Goal: Find specific page/section: Find specific page/section

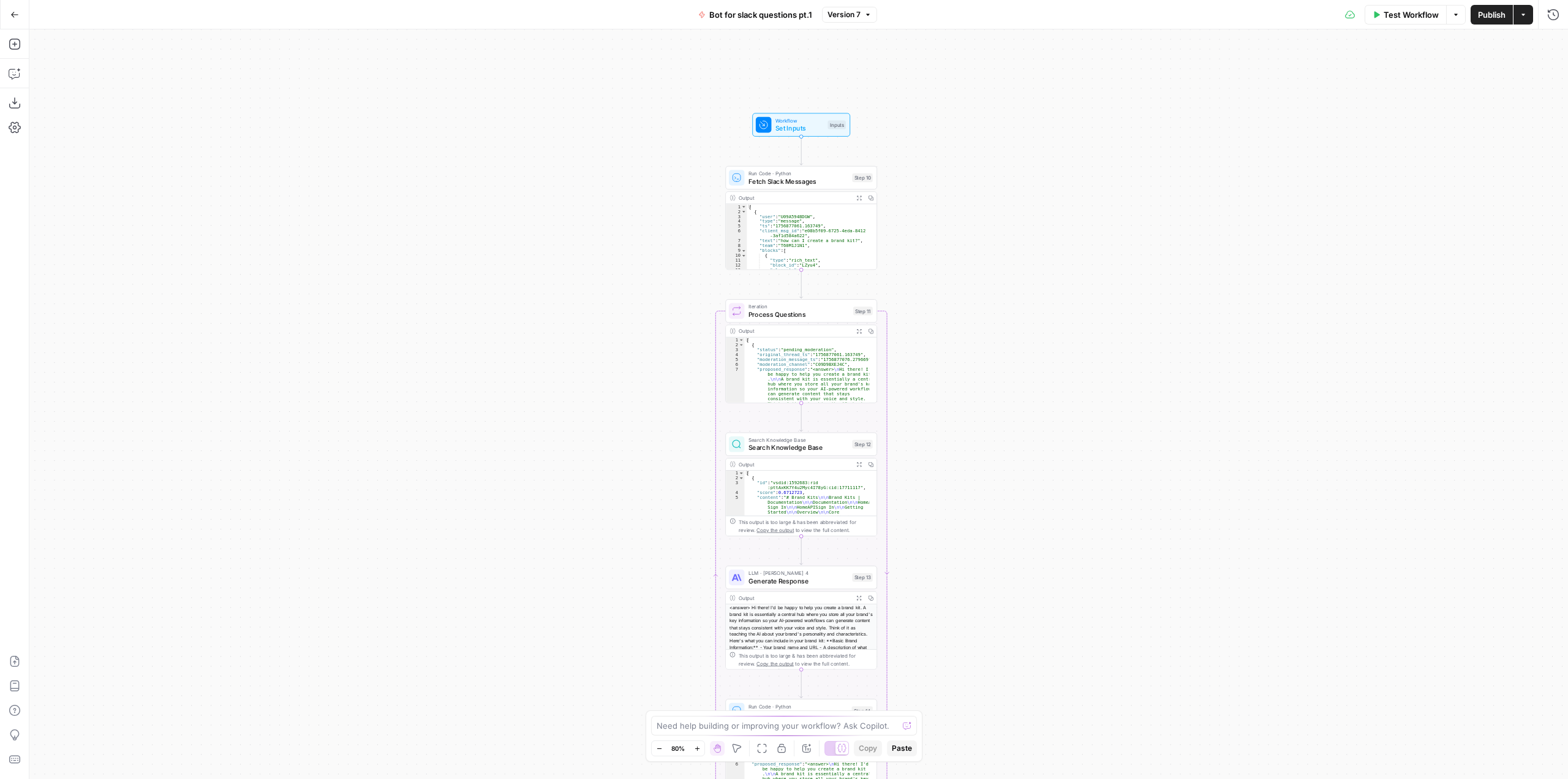
drag, startPoint x: 939, startPoint y: 176, endPoint x: 969, endPoint y: 253, distance: 82.6
click at [969, 253] on div "Workflow Set Inputs Inputs Run Code · Python Fetch Slack Messages Step 10 Outpu…" at bounding box center [798, 404] width 1538 height 750
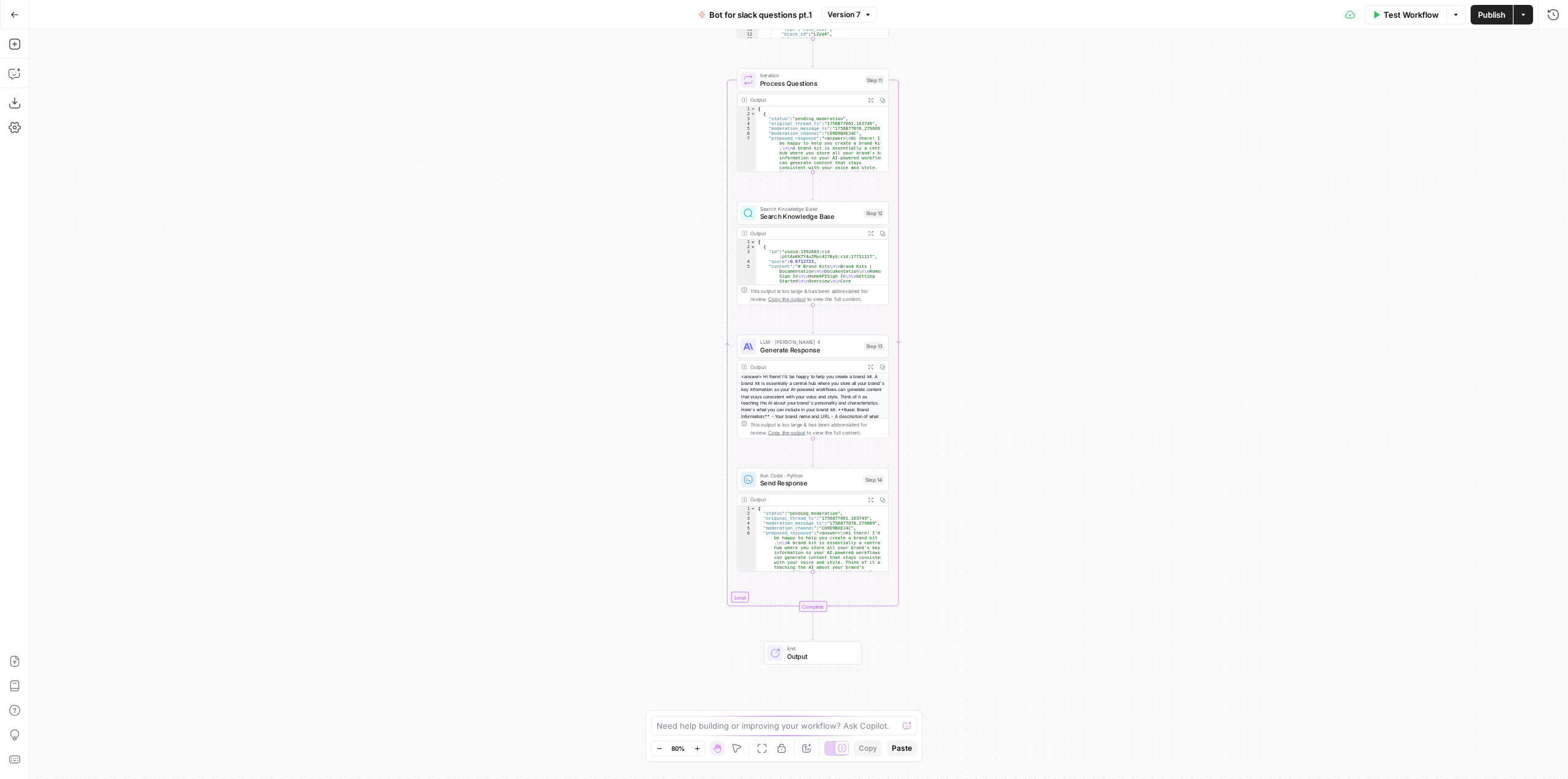
drag, startPoint x: 953, startPoint y: 475, endPoint x: 965, endPoint y: 244, distance: 231.3
click at [965, 244] on div "Workflow Set Inputs Inputs Run Code · Python Fetch Slack Messages Step 10 Outpu…" at bounding box center [798, 404] width 1538 height 750
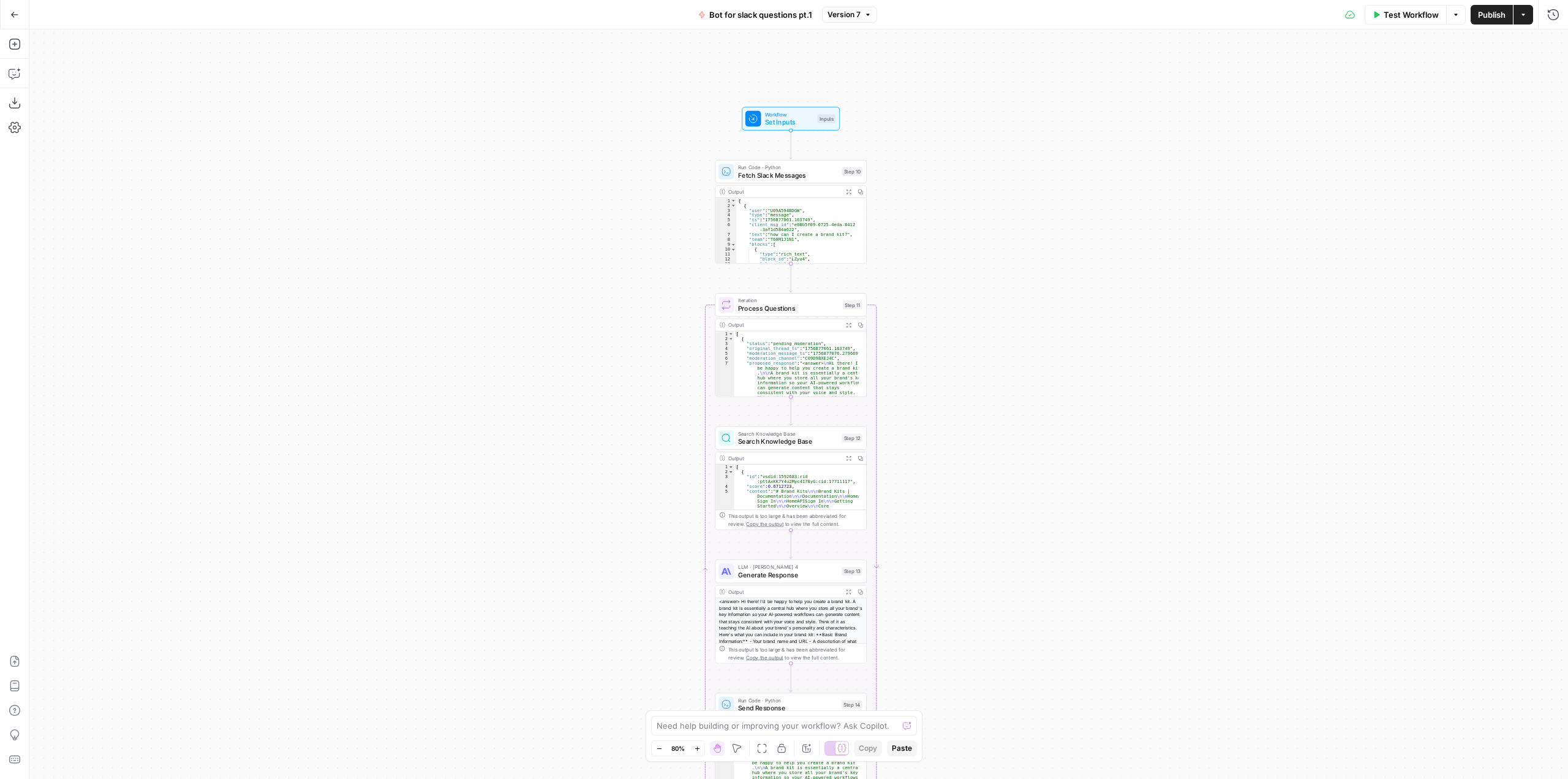
drag, startPoint x: 992, startPoint y: 219, endPoint x: 970, endPoint y: 444, distance: 226.1
click at [970, 444] on div "Workflow Set Inputs Inputs Run Code · Python Fetch Slack Messages Step 10 Outpu…" at bounding box center [798, 404] width 1538 height 750
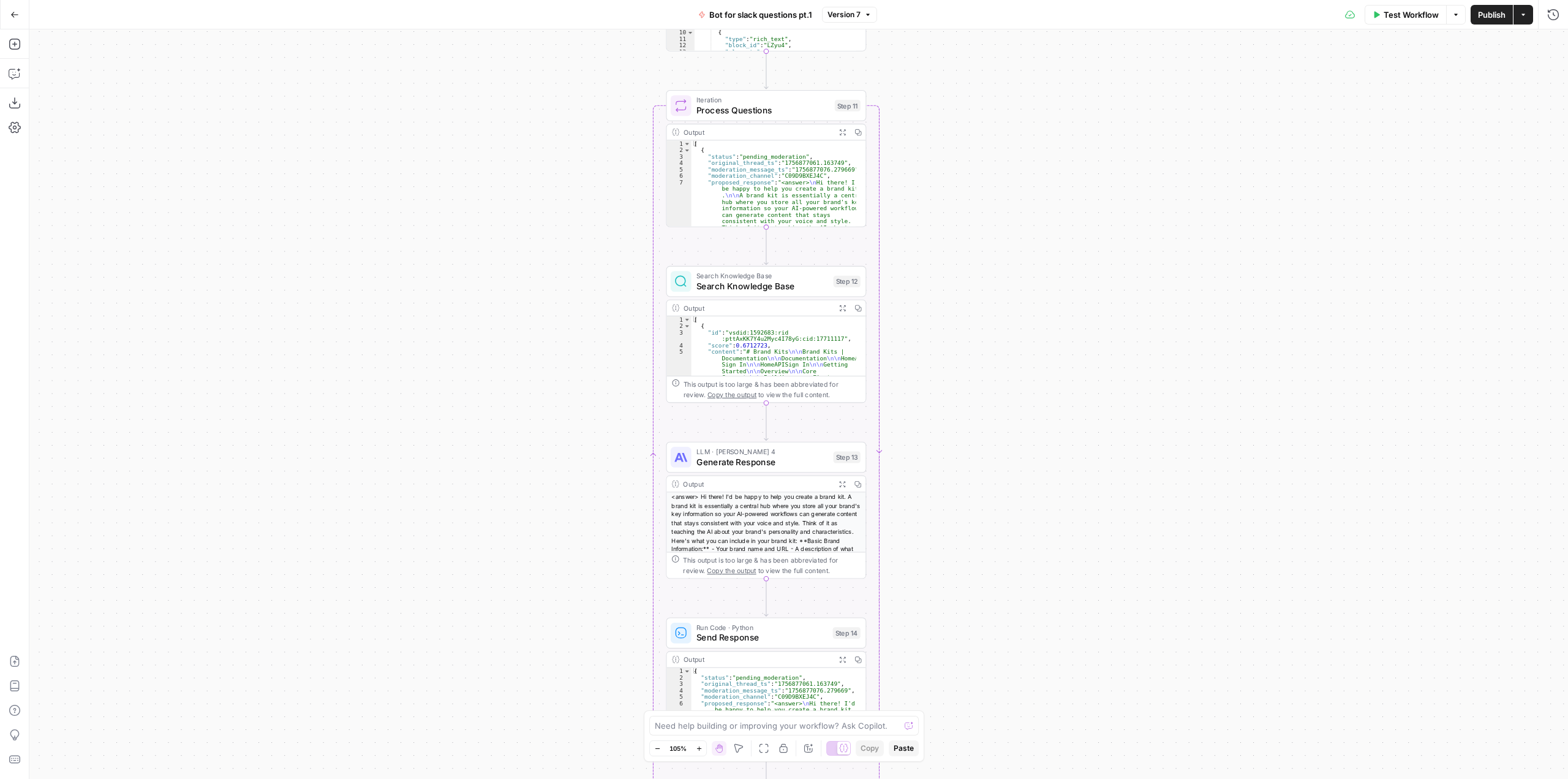
drag, startPoint x: 932, startPoint y: 386, endPoint x: 963, endPoint y: 168, distance: 220.2
click at [963, 168] on div "Workflow Set Inputs Inputs Run Code · Python Fetch Slack Messages Step 10 Outpu…" at bounding box center [798, 404] width 1538 height 750
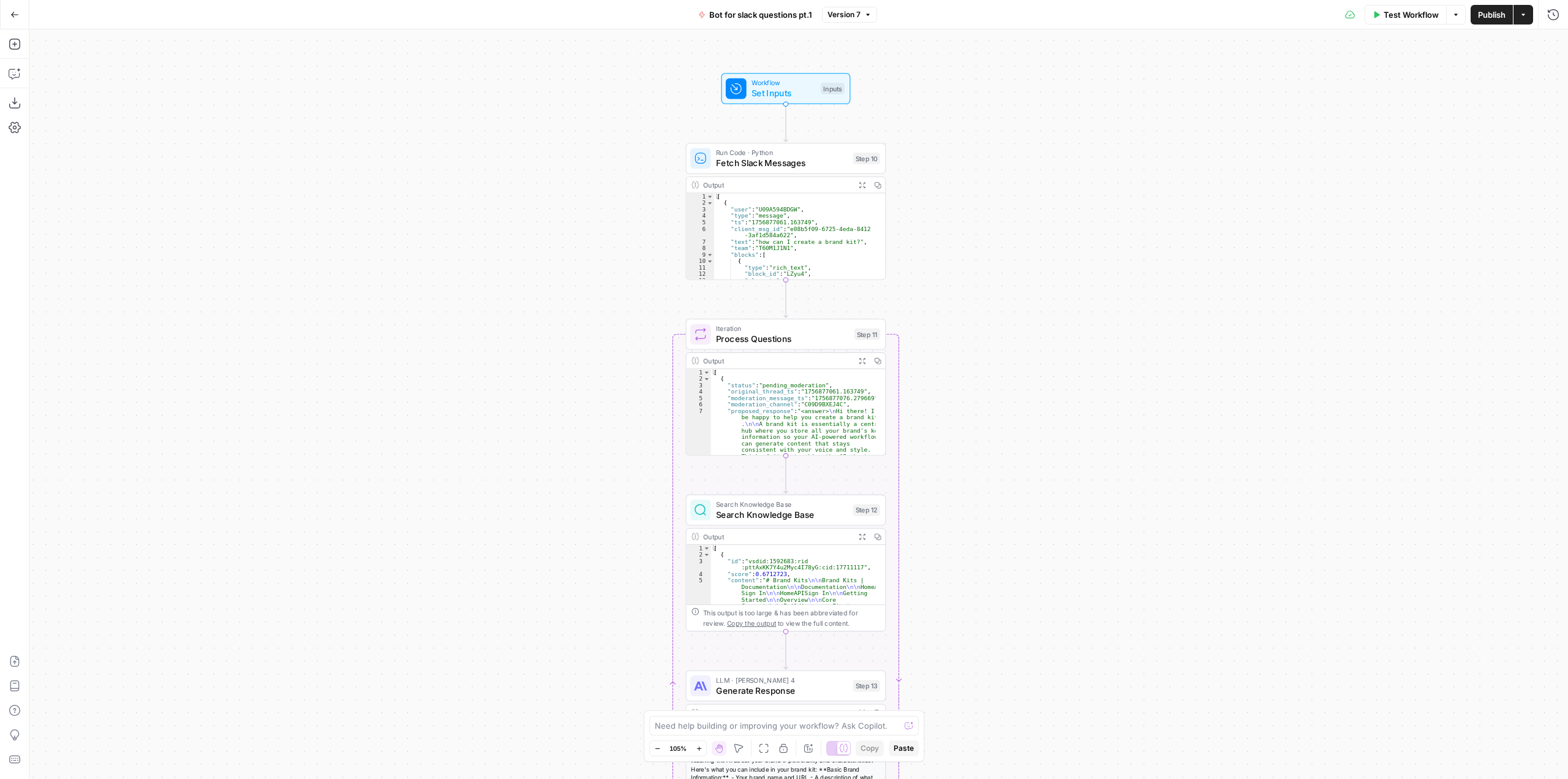
drag, startPoint x: 976, startPoint y: 429, endPoint x: 996, endPoint y: 669, distance: 240.8
click at [996, 669] on div "Workflow Set Inputs Inputs Run Code · Python Fetch Slack Messages Step 10 Outpu…" at bounding box center [798, 404] width 1538 height 750
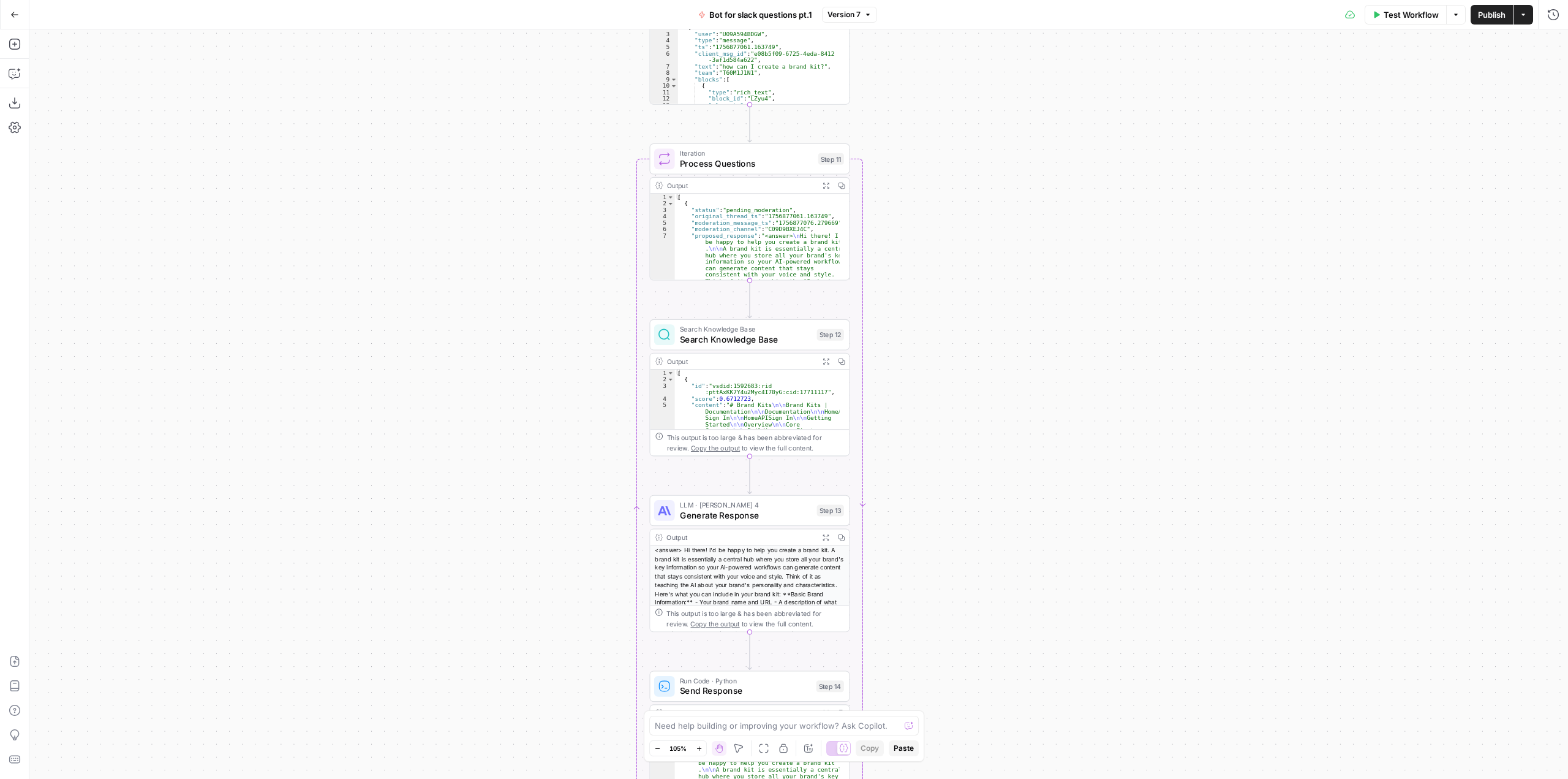
drag, startPoint x: 950, startPoint y: 496, endPoint x: 915, endPoint y: 321, distance: 178.5
click at [915, 321] on div "Workflow Set Inputs Inputs Run Code · Python Fetch Slack Messages Step 10 Outpu…" at bounding box center [798, 404] width 1538 height 750
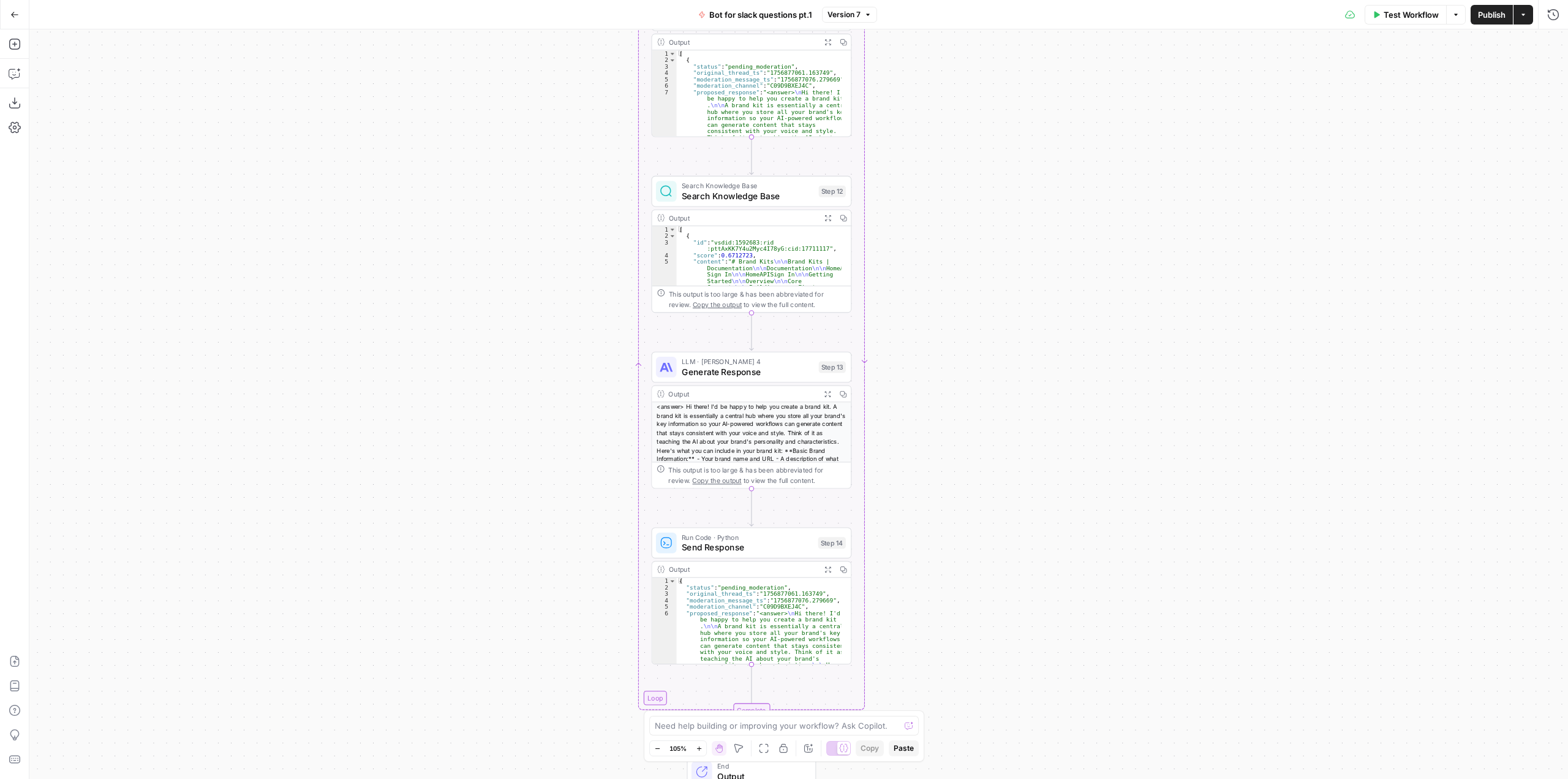
drag, startPoint x: 907, startPoint y: 454, endPoint x: 909, endPoint y: 310, distance: 144.0
click at [909, 310] on div "Workflow Set Inputs Inputs Run Code · Python Fetch Slack Messages Step 10 Outpu…" at bounding box center [798, 404] width 1538 height 750
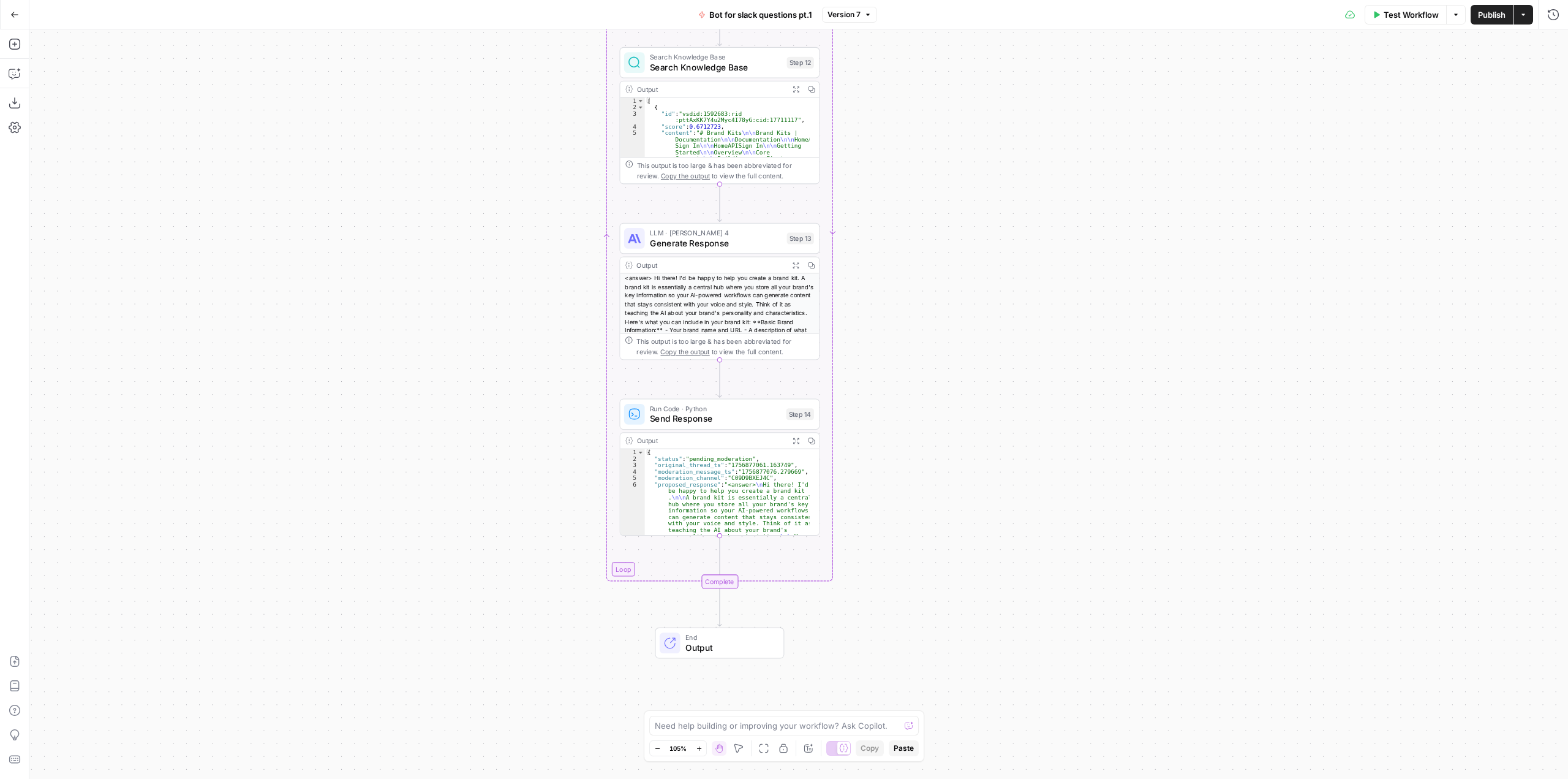
drag, startPoint x: 922, startPoint y: 472, endPoint x: 890, endPoint y: 343, distance: 132.9
click at [890, 343] on div "Workflow Set Inputs Inputs Run Code · Python Fetch Slack Messages Step 10 Outpu…" at bounding box center [798, 404] width 1538 height 750
click at [715, 239] on span "Generate Response" at bounding box center [715, 243] width 132 height 13
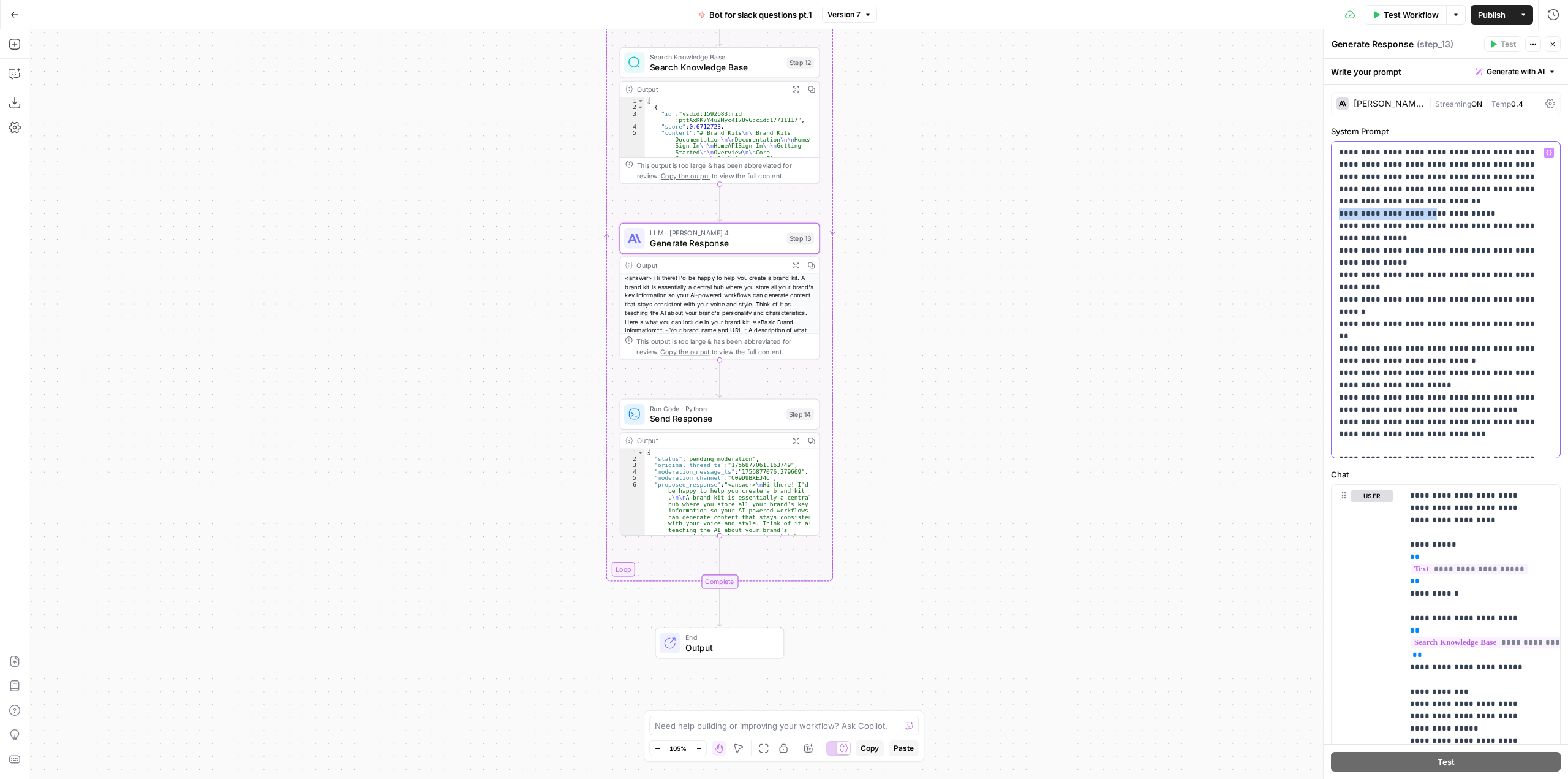
drag, startPoint x: 1340, startPoint y: 215, endPoint x: 1412, endPoint y: 215, distance: 72.0
click at [1412, 215] on p "**********" at bounding box center [1441, 299] width 205 height 306
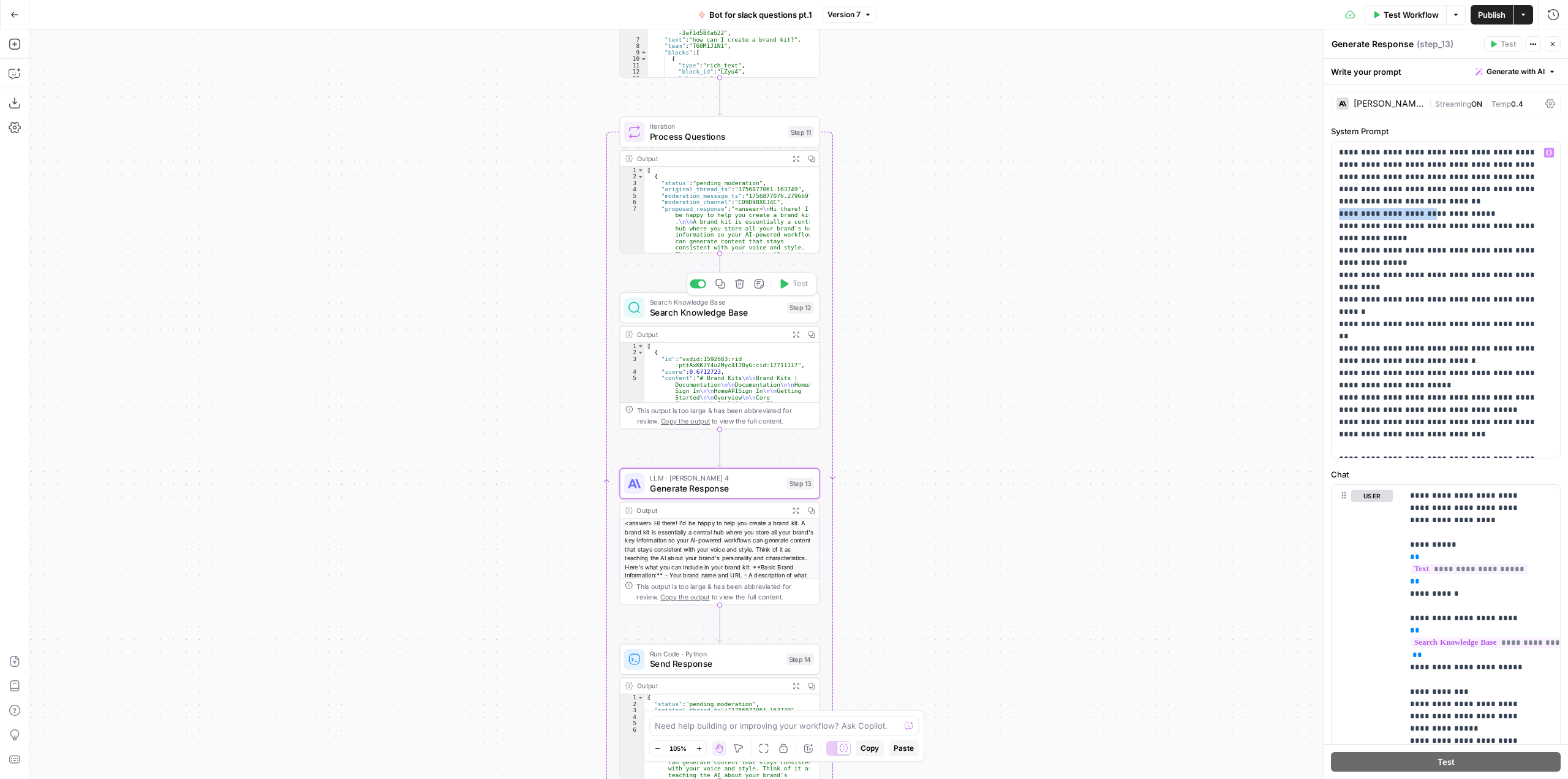
click at [738, 313] on span "Search Knowledge Base" at bounding box center [715, 312] width 132 height 13
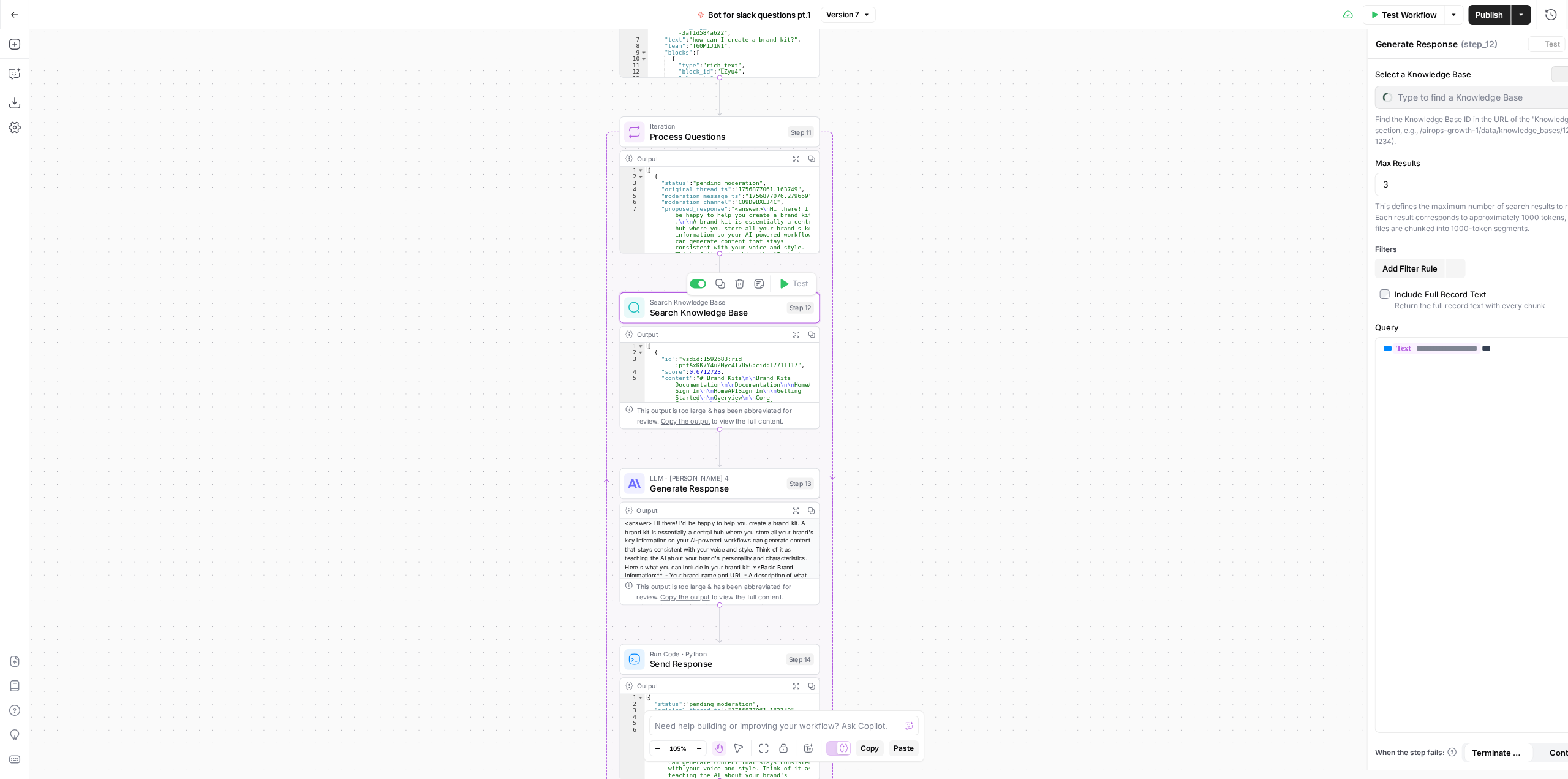
type textarea "Search Knowledge Base"
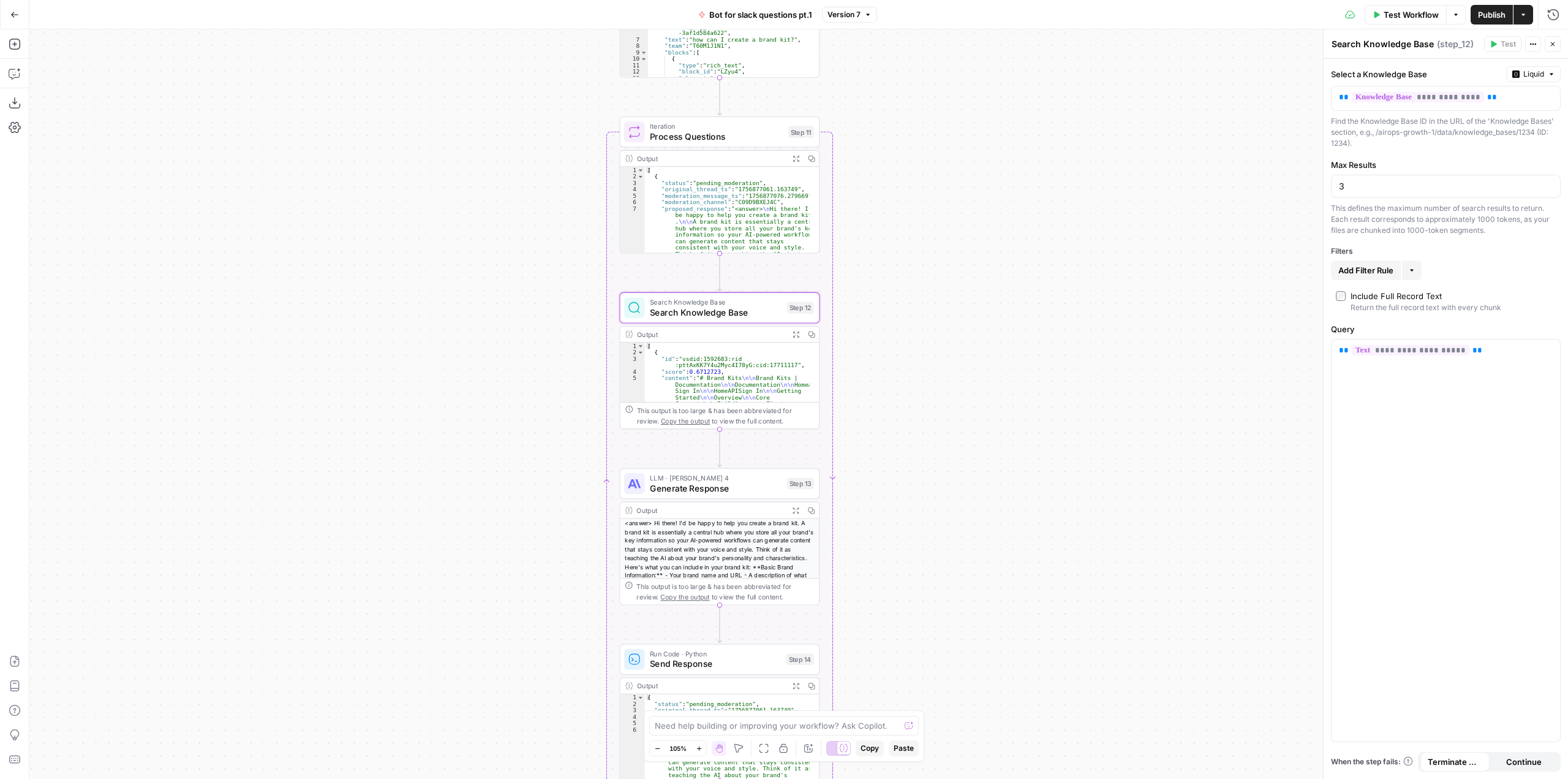
drag, startPoint x: 1173, startPoint y: 301, endPoint x: 1133, endPoint y: 300, distance: 40.0
click at [1173, 301] on div "Workflow Set Inputs Inputs Run Code · Python Fetch Slack Messages Step 10 Outpu…" at bounding box center [798, 404] width 1538 height 750
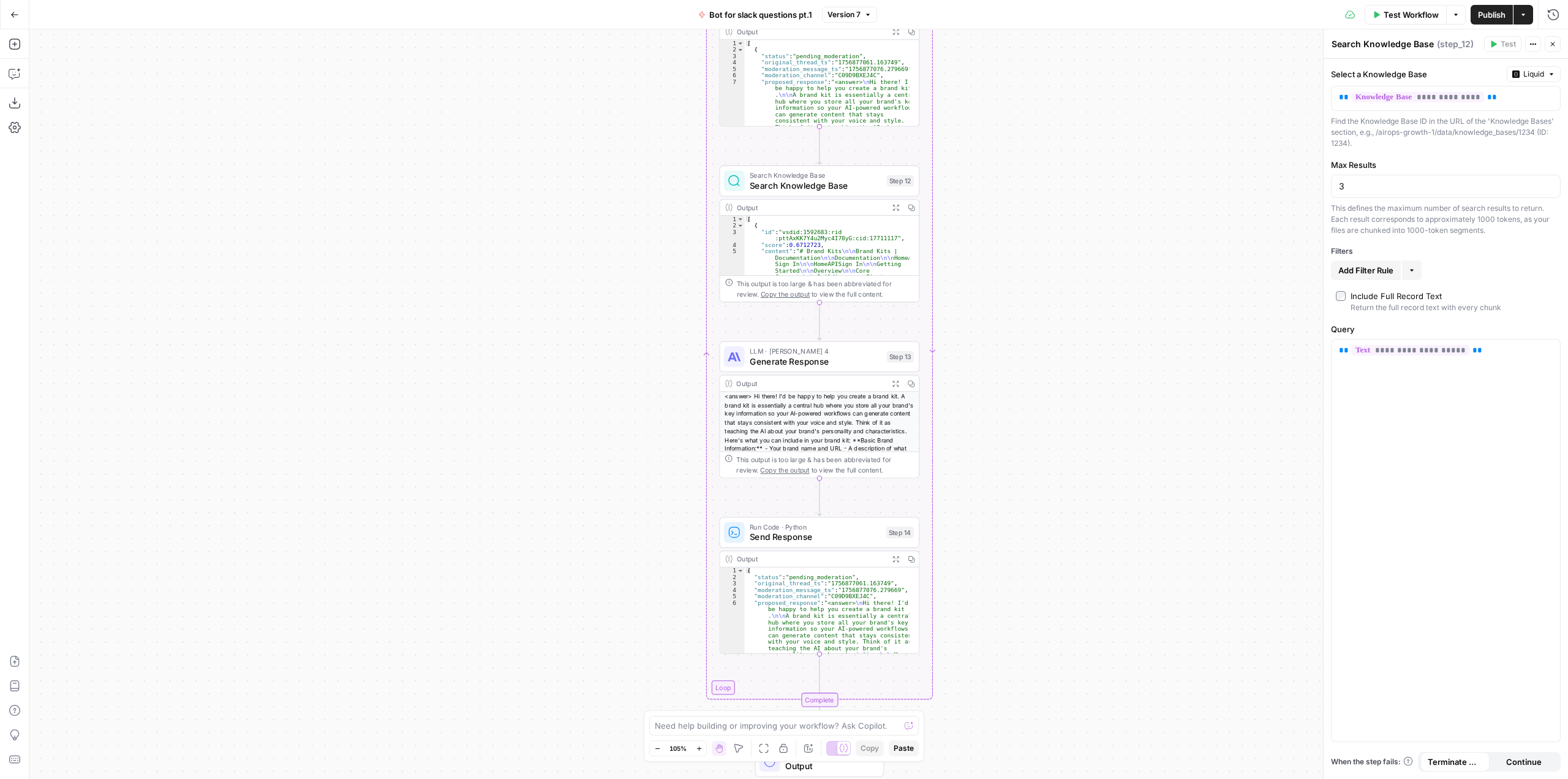
drag, startPoint x: 974, startPoint y: 508, endPoint x: 1074, endPoint y: 381, distance: 161.6
click at [1074, 381] on div "Workflow Set Inputs Inputs Run Code · Python Fetch Slack Messages Step 10 Outpu…" at bounding box center [798, 404] width 1538 height 750
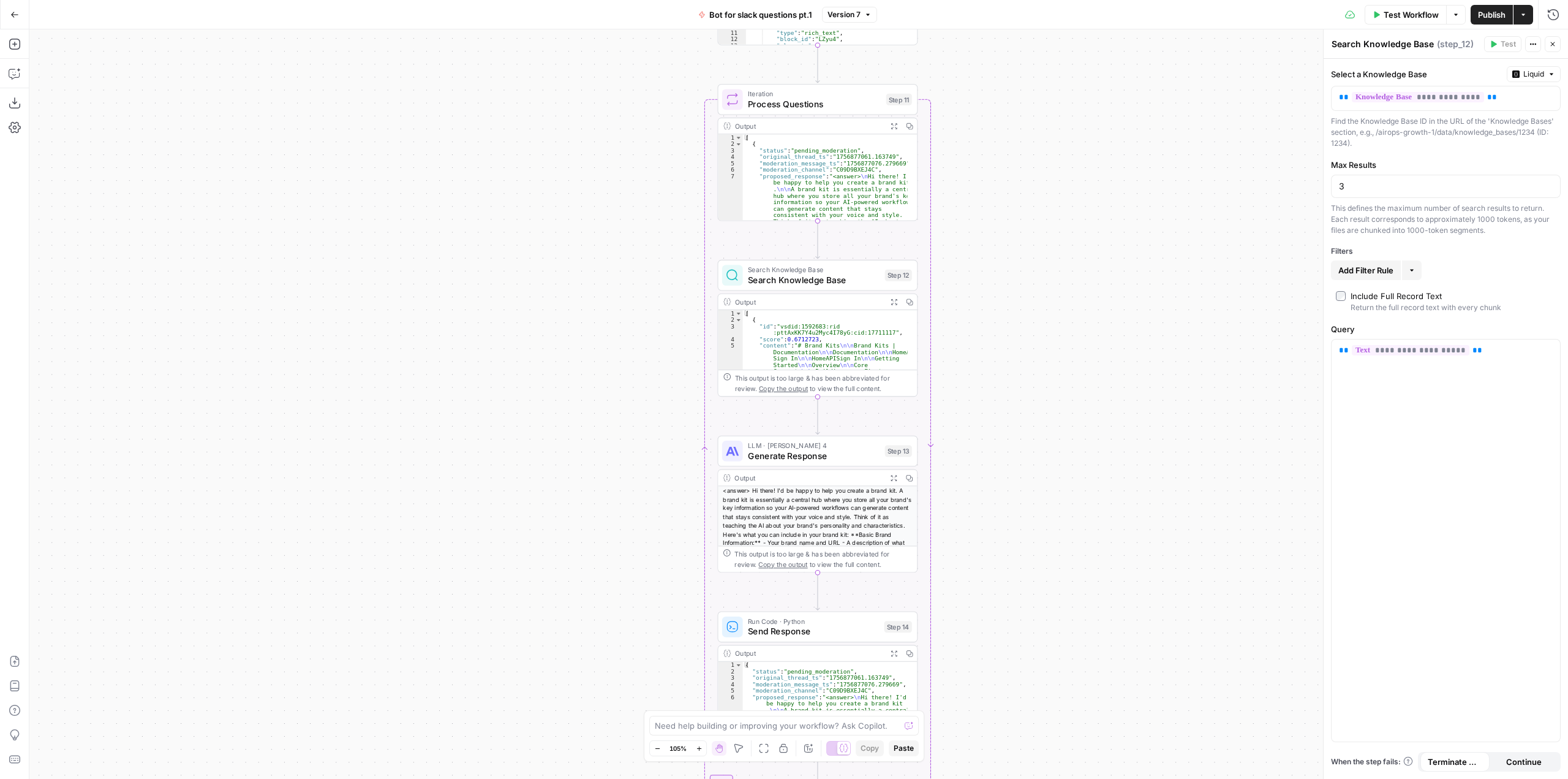
drag, startPoint x: 1102, startPoint y: 313, endPoint x: 1100, endPoint y: 426, distance: 113.0
click at [1100, 426] on div "Workflow Set Inputs Inputs Run Code · Python Fetch Slack Messages Step 10 Outpu…" at bounding box center [798, 404] width 1538 height 750
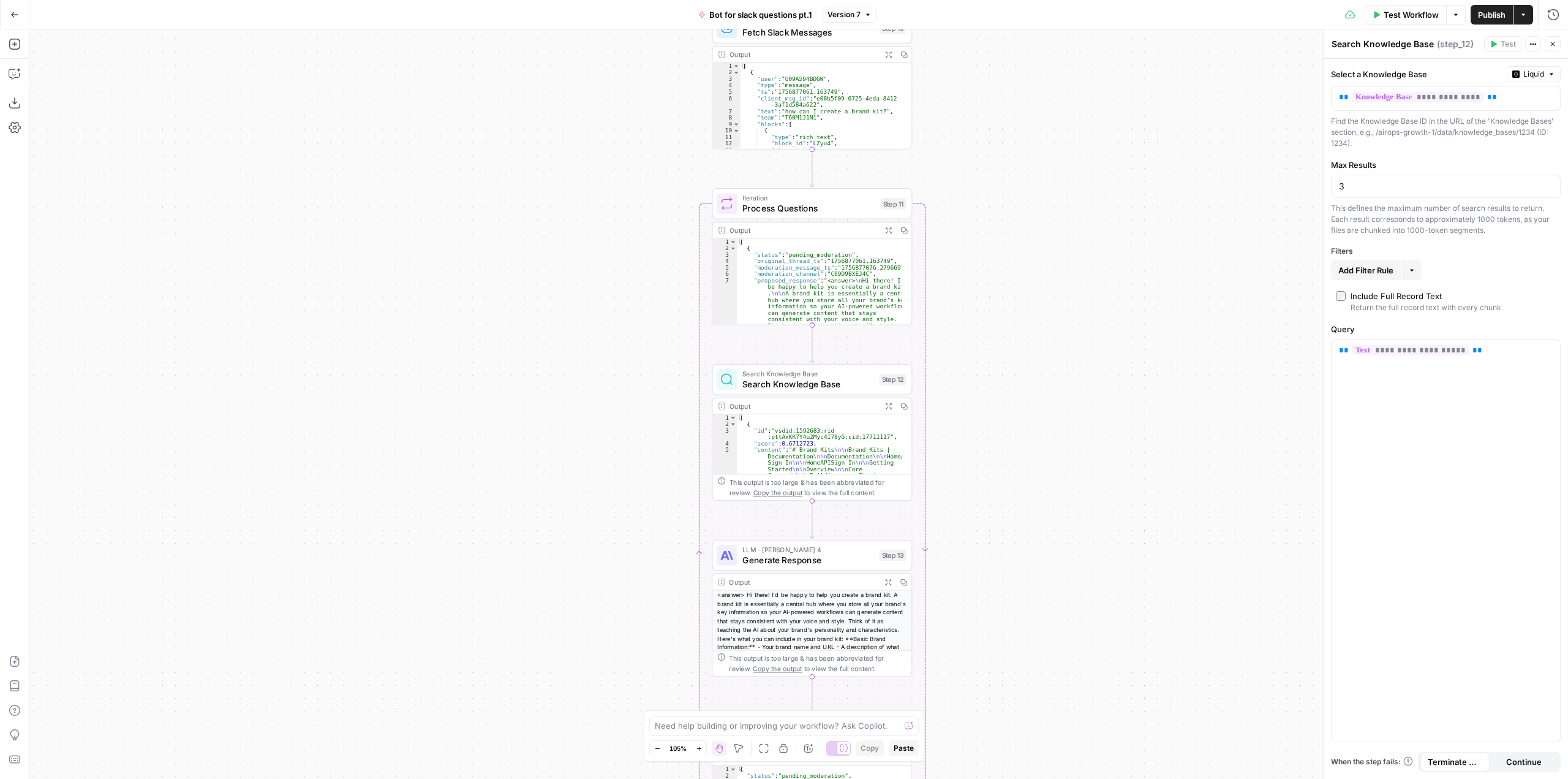
drag, startPoint x: 1131, startPoint y: 329, endPoint x: 1124, endPoint y: 472, distance: 143.2
click at [1124, 472] on div "Workflow Set Inputs Inputs Run Code · Python Fetch Slack Messages Step 10 Outpu…" at bounding box center [798, 404] width 1538 height 750
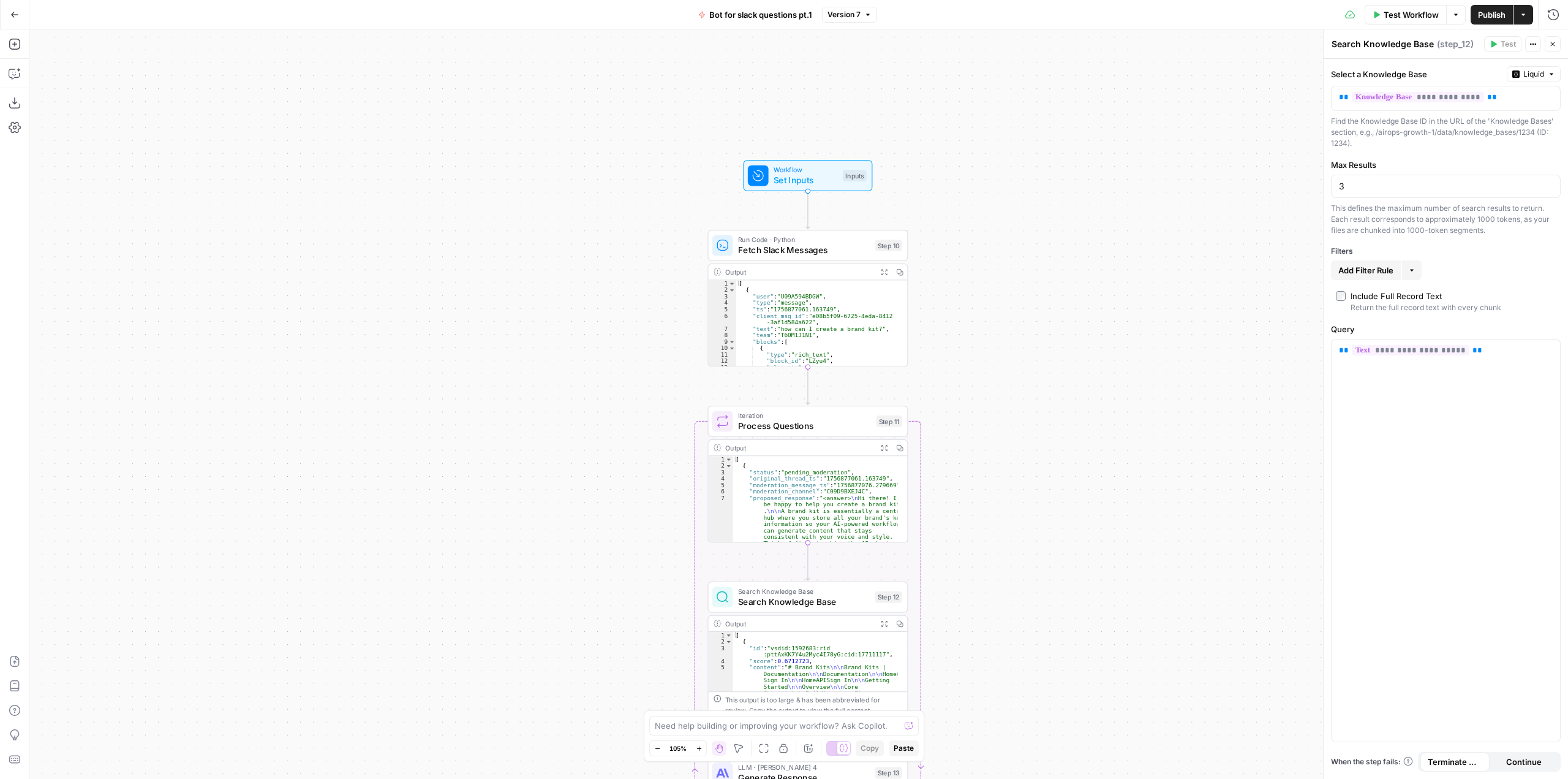
drag, startPoint x: 1099, startPoint y: 318, endPoint x: 1097, endPoint y: 489, distance: 171.0
click at [1097, 489] on div "Workflow Set Inputs Inputs Run Code · Python Fetch Slack Messages Step 10 Outpu…" at bounding box center [798, 404] width 1538 height 750
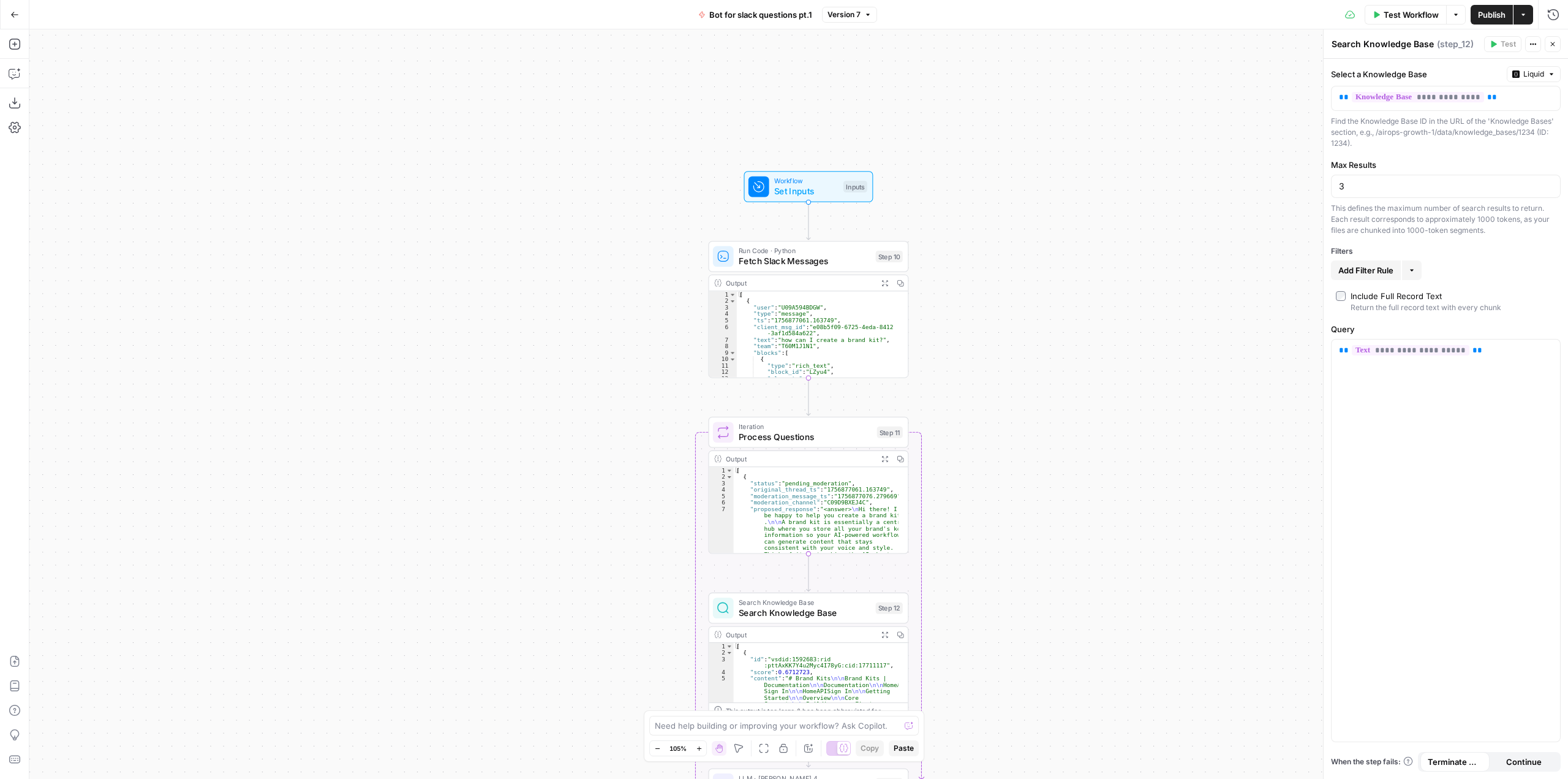
click at [792, 188] on span "Set Inputs" at bounding box center [806, 191] width 64 height 13
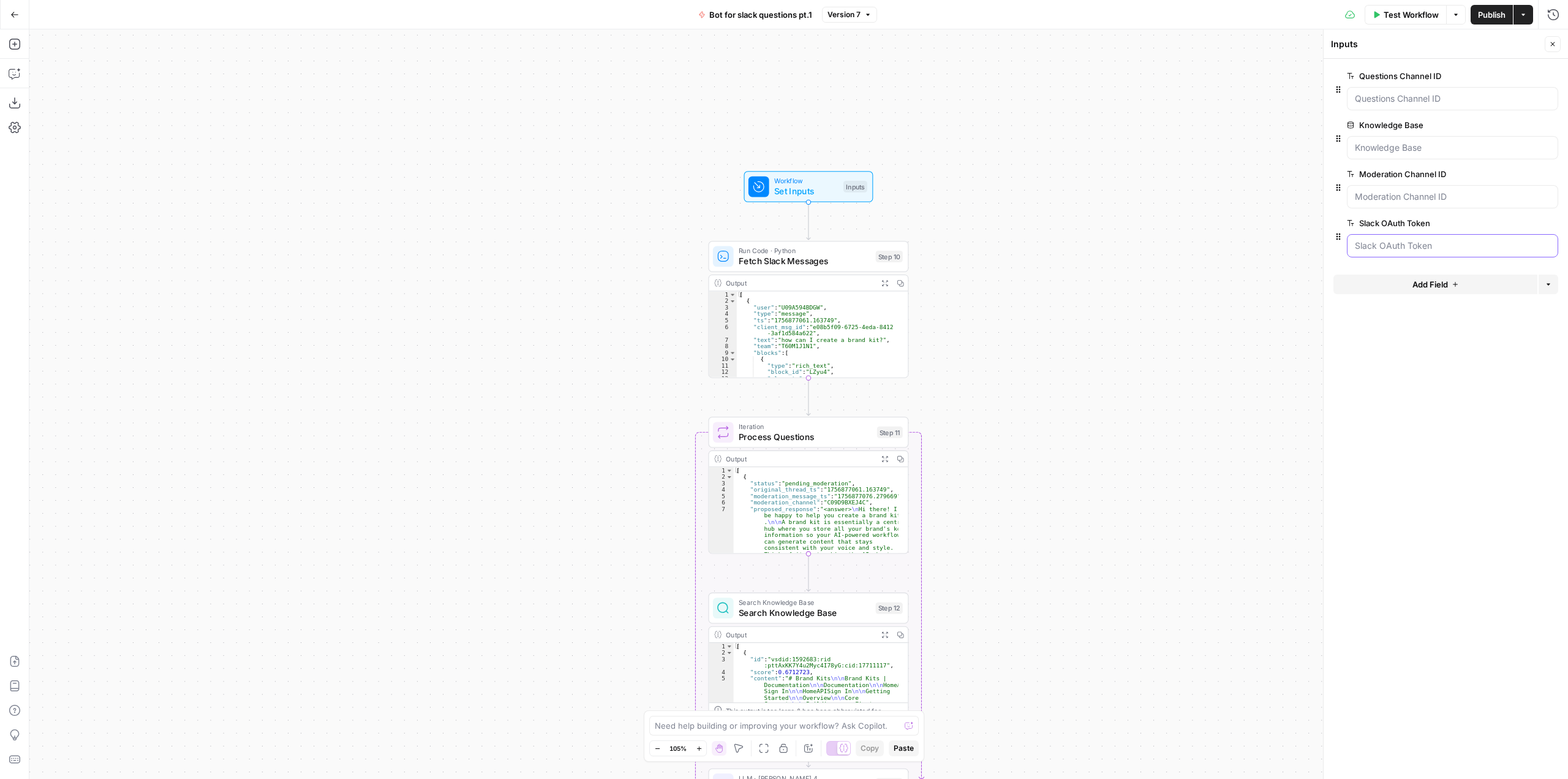
click at [1395, 244] on Token "Slack OAuth Token" at bounding box center [1452, 245] width 196 height 12
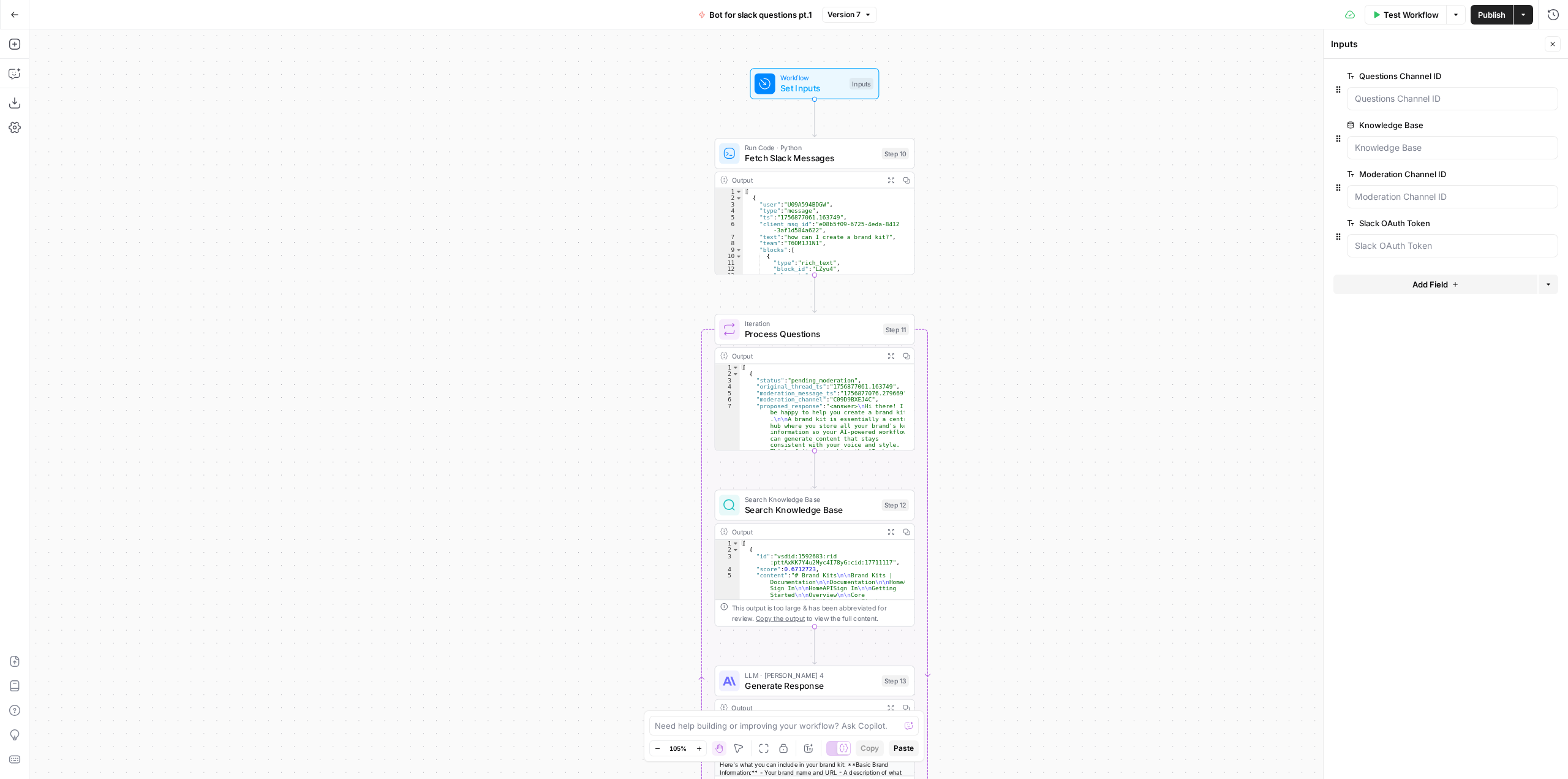
drag, startPoint x: 1074, startPoint y: 451, endPoint x: 1079, endPoint y: 347, distance: 104.1
click at [1079, 347] on div "Workflow Set Inputs Inputs Run Code · Python Fetch Slack Messages Step 10 Outpu…" at bounding box center [798, 404] width 1538 height 750
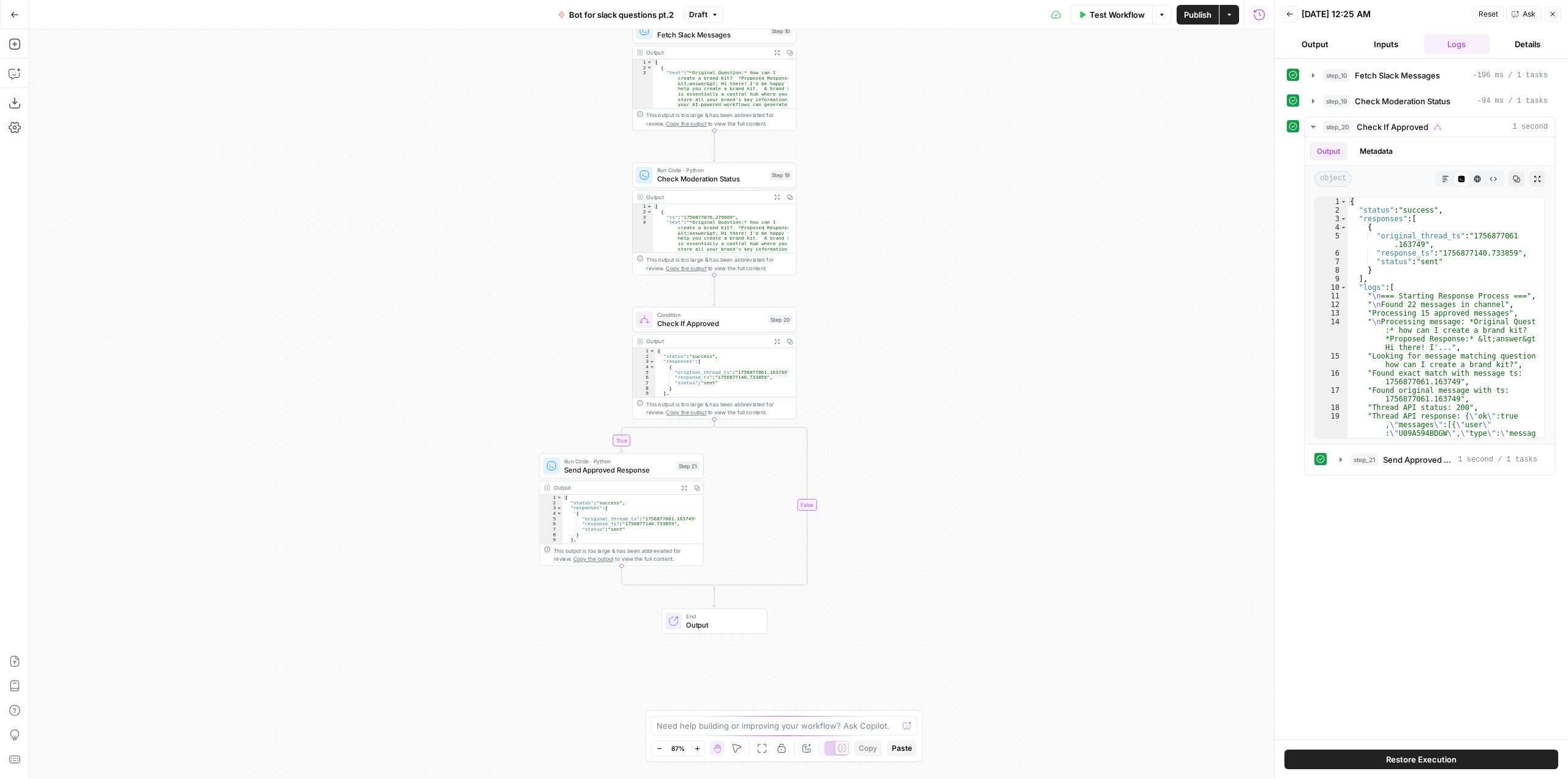
drag, startPoint x: 869, startPoint y: 399, endPoint x: 890, endPoint y: 296, distance: 105.1
click at [890, 296] on div "true false Workflow Set Inputs Inputs Run Code · Python Fetch Slack Messages St…" at bounding box center [652, 404] width 1245 height 750
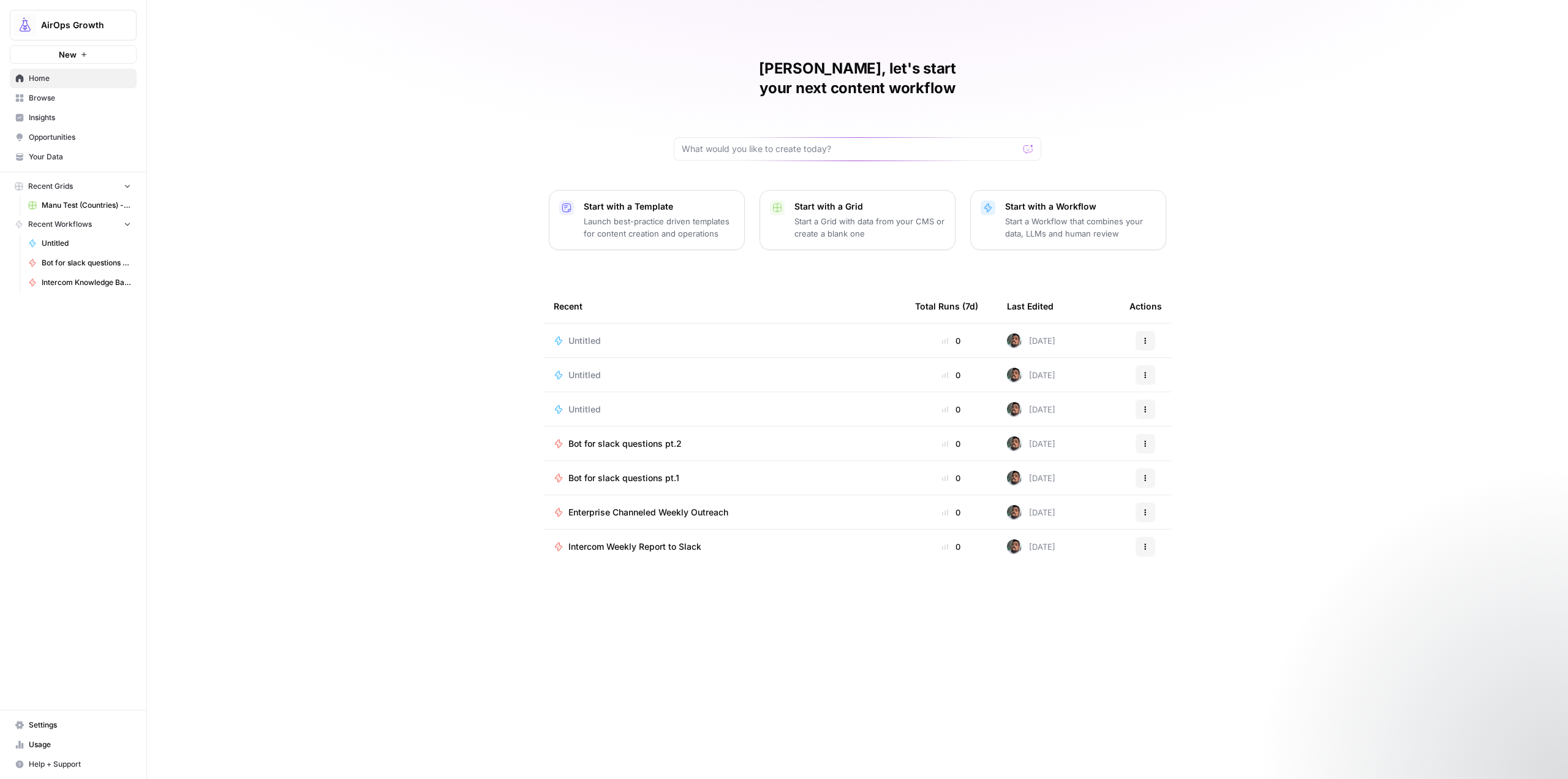
click at [58, 100] on span "Browse" at bounding box center [79, 98] width 102 height 11
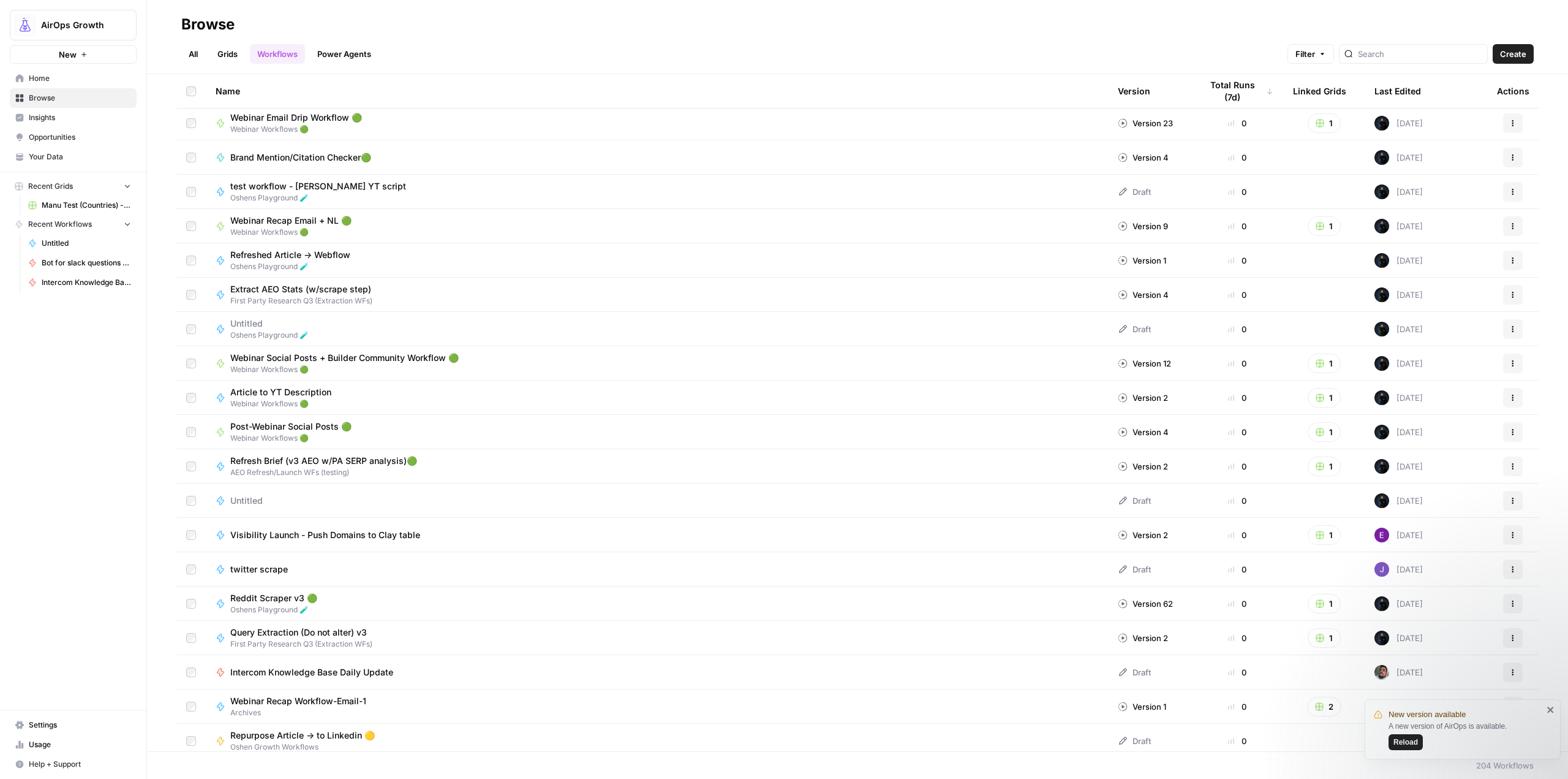
scroll to position [2513, 0]
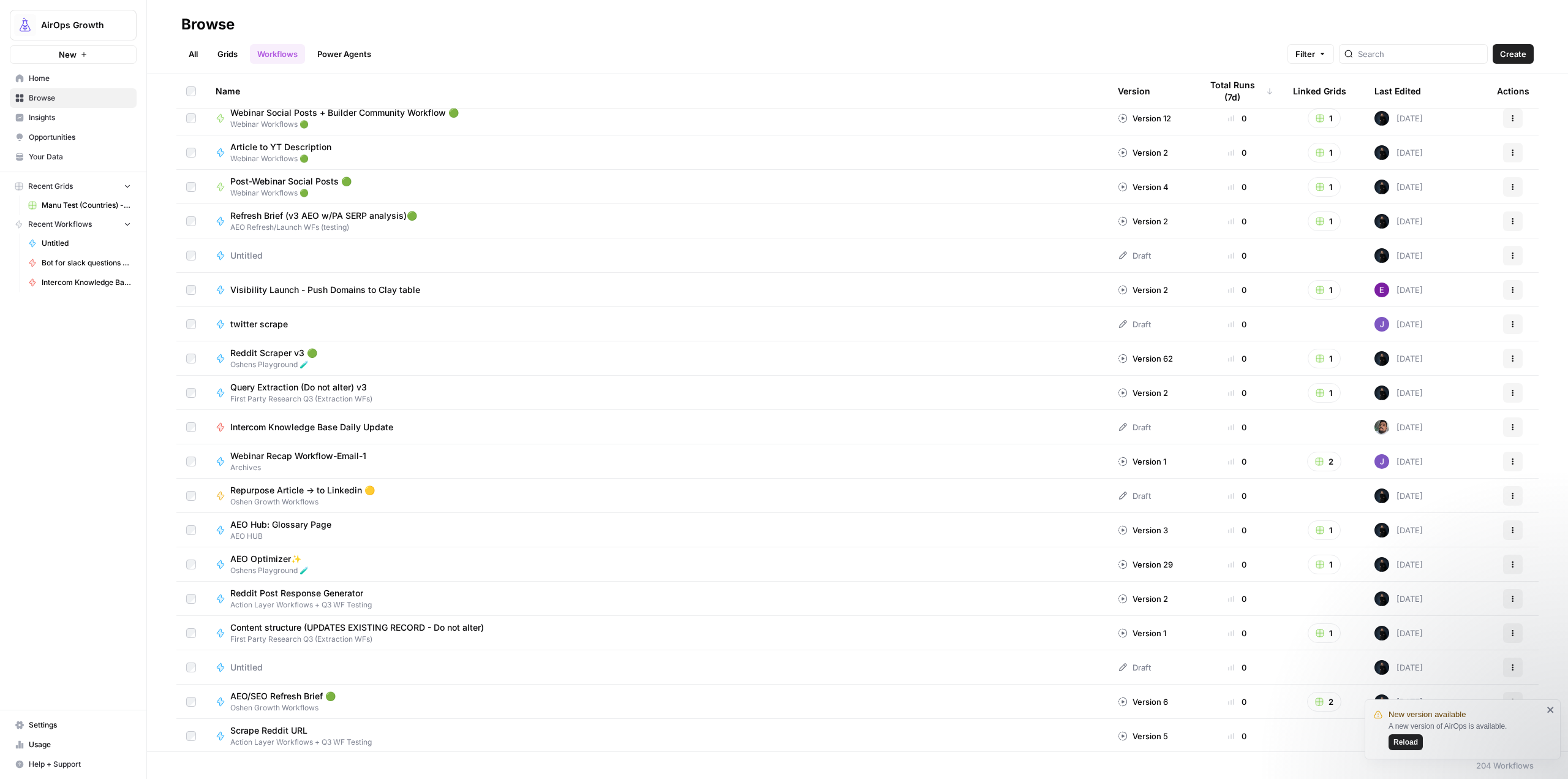
click at [375, 424] on span "Intercom Knowledge Base Daily Update" at bounding box center [312, 426] width 163 height 12
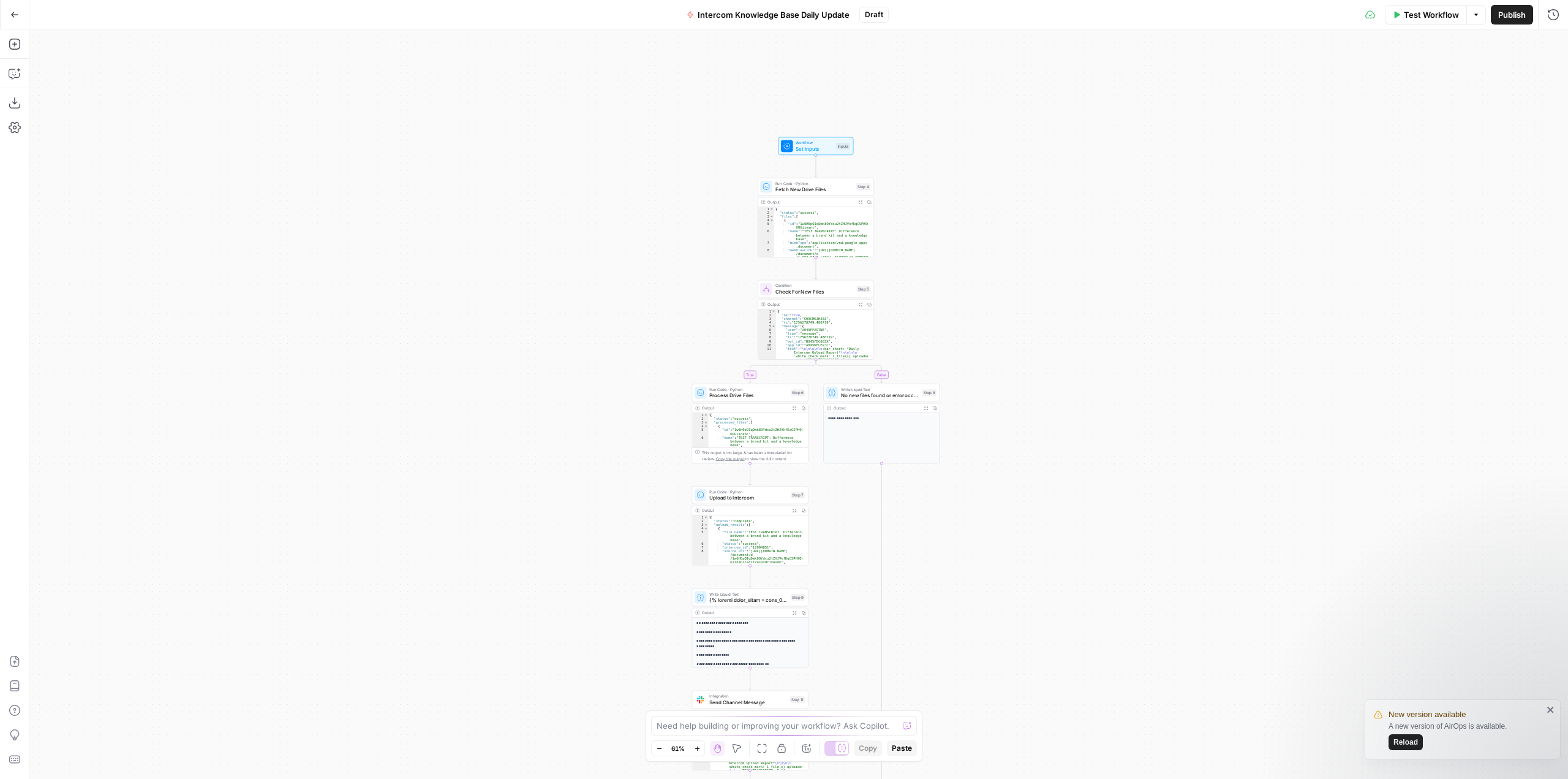
drag, startPoint x: 909, startPoint y: 199, endPoint x: 927, endPoint y: 273, distance: 76.2
click at [927, 273] on div "true false Workflow Set Inputs Inputs Run Code · Python Fetch New Drive Files S…" at bounding box center [798, 404] width 1538 height 750
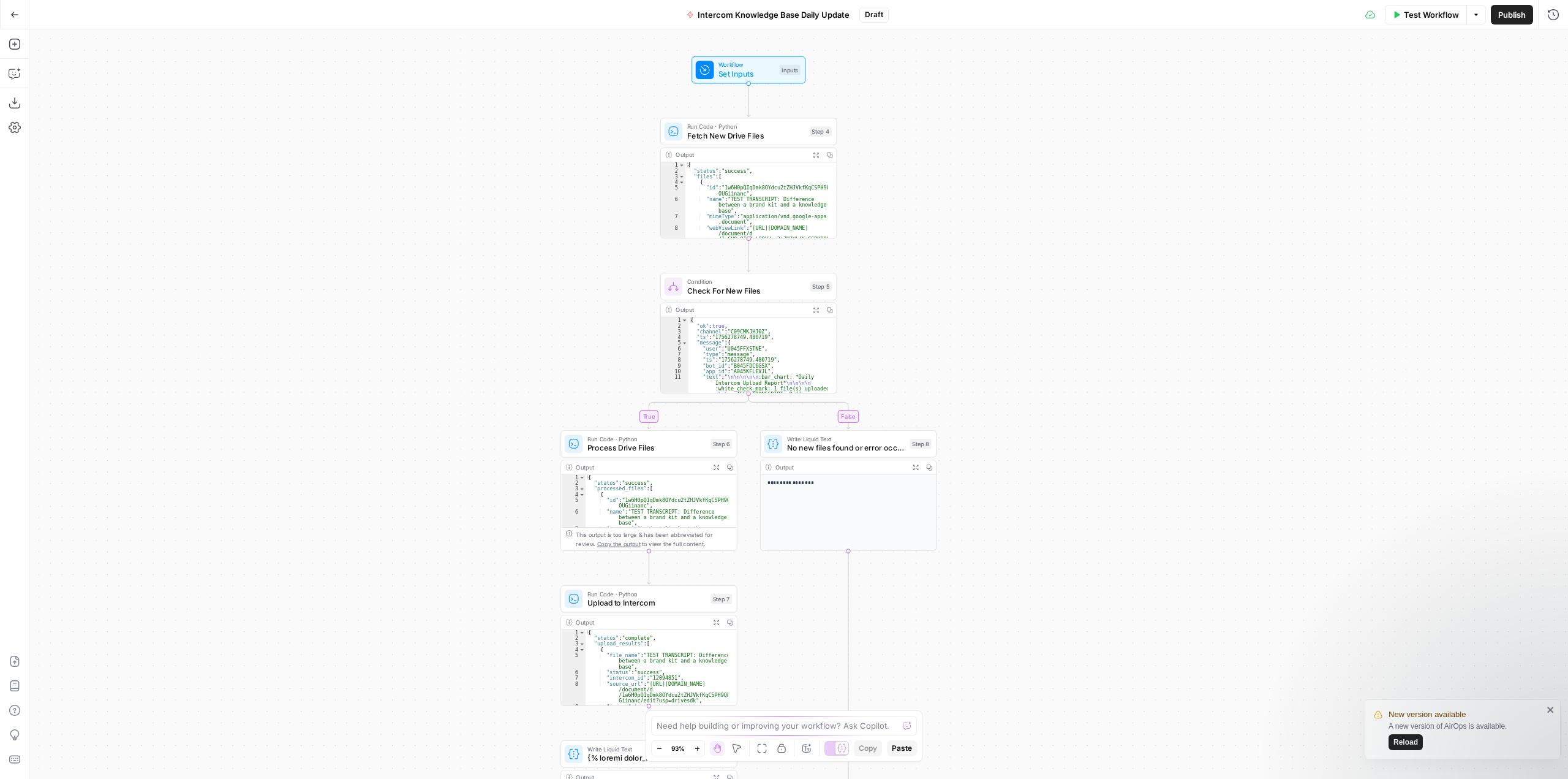
drag, startPoint x: 995, startPoint y: 411, endPoint x: 1003, endPoint y: 381, distance: 31.0
click at [1003, 381] on div "true false Workflow Set Inputs Inputs Run Code · Python Fetch New Drive Files S…" at bounding box center [798, 404] width 1538 height 750
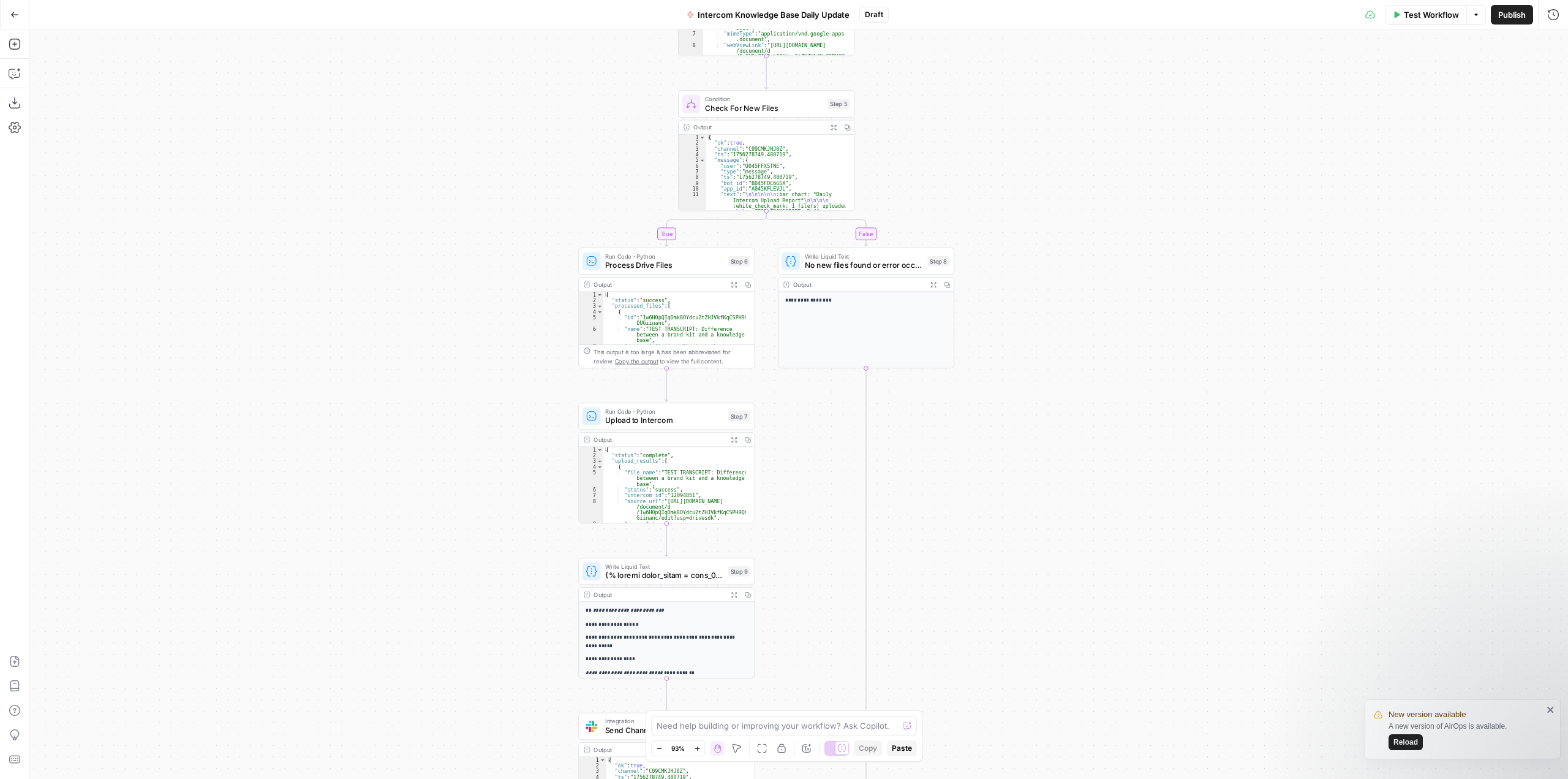
drag, startPoint x: 915, startPoint y: 359, endPoint x: 934, endPoint y: 161, distance: 198.9
click at [934, 161] on div "true false Workflow Set Inputs Inputs Run Code · Python Fetch New Drive Files S…" at bounding box center [798, 404] width 1538 height 750
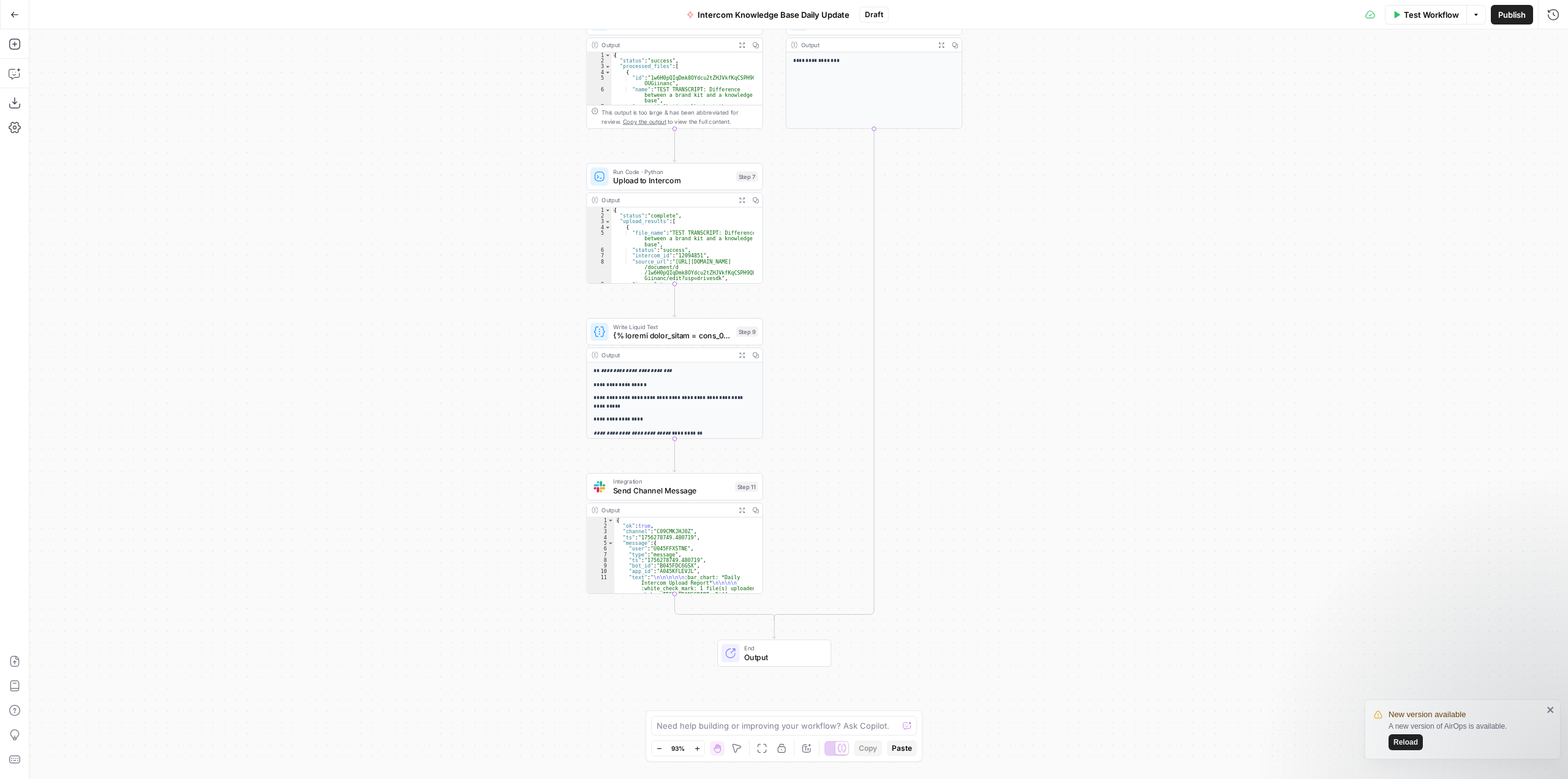
drag, startPoint x: 958, startPoint y: 498, endPoint x: 964, endPoint y: 275, distance: 223.1
click at [964, 275] on div "true false Workflow Set Inputs Inputs Run Code · Python Fetch New Drive Files S…" at bounding box center [798, 404] width 1538 height 750
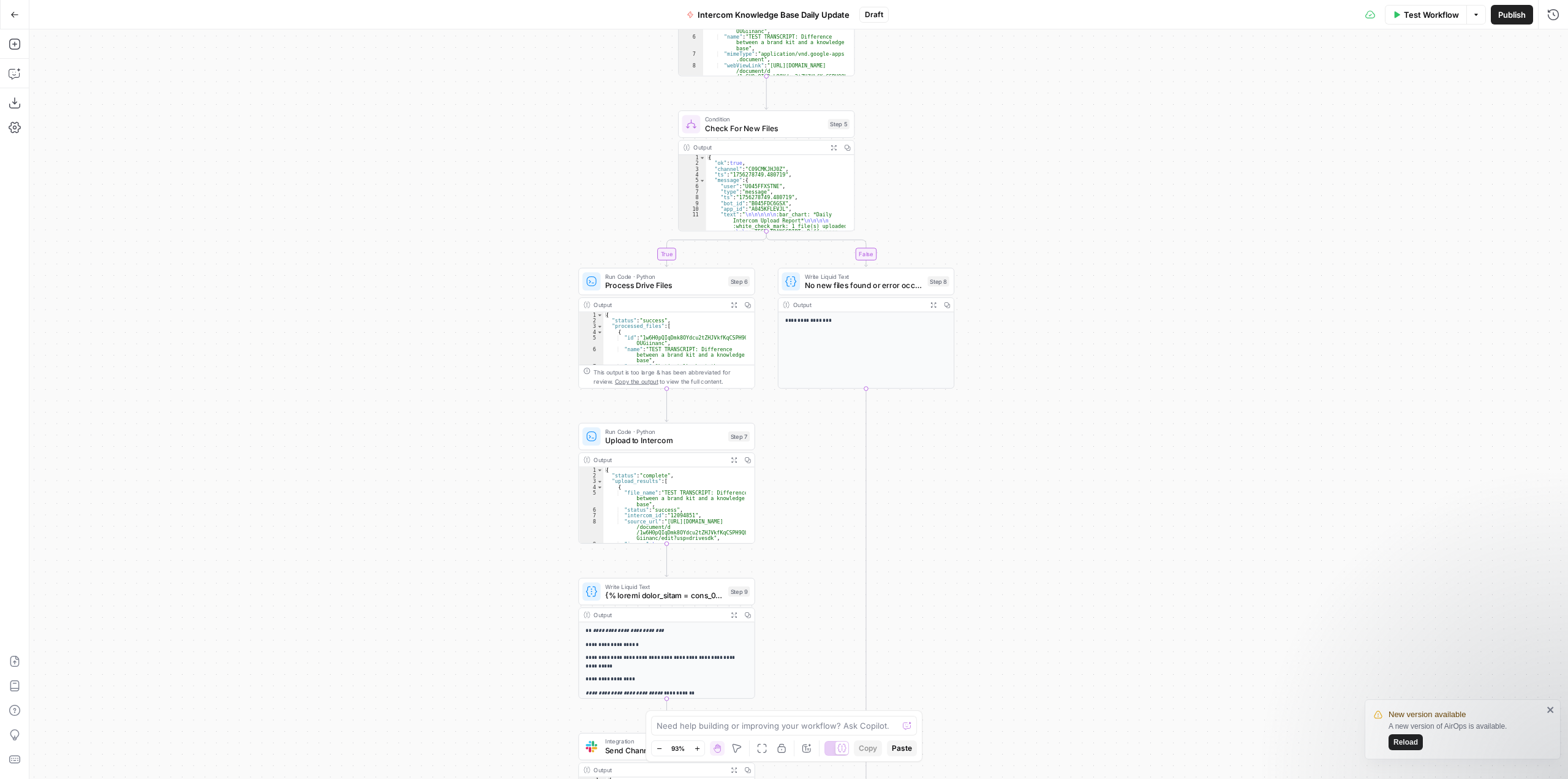
drag, startPoint x: 981, startPoint y: 286, endPoint x: 974, endPoint y: 549, distance: 263.1
click at [974, 549] on div "true false Workflow Set Inputs Inputs Run Code · Python Fetch New Drive Files S…" at bounding box center [798, 404] width 1538 height 750
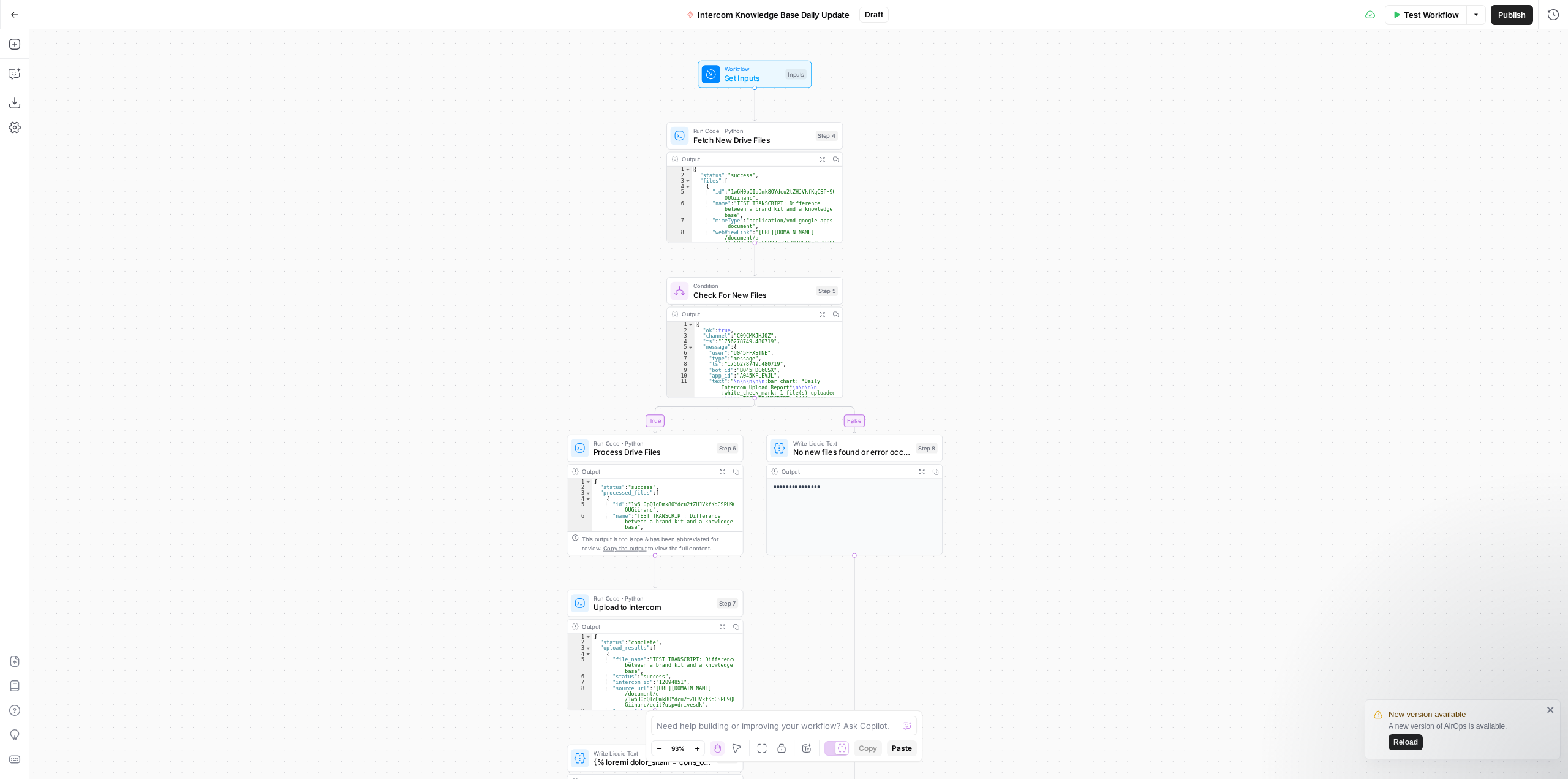
drag, startPoint x: 1005, startPoint y: 381, endPoint x: 994, endPoint y: 545, distance: 164.4
click at [994, 545] on div "true false Workflow Set Inputs Inputs Run Code · Python Fetch New Drive Files S…" at bounding box center [798, 404] width 1538 height 750
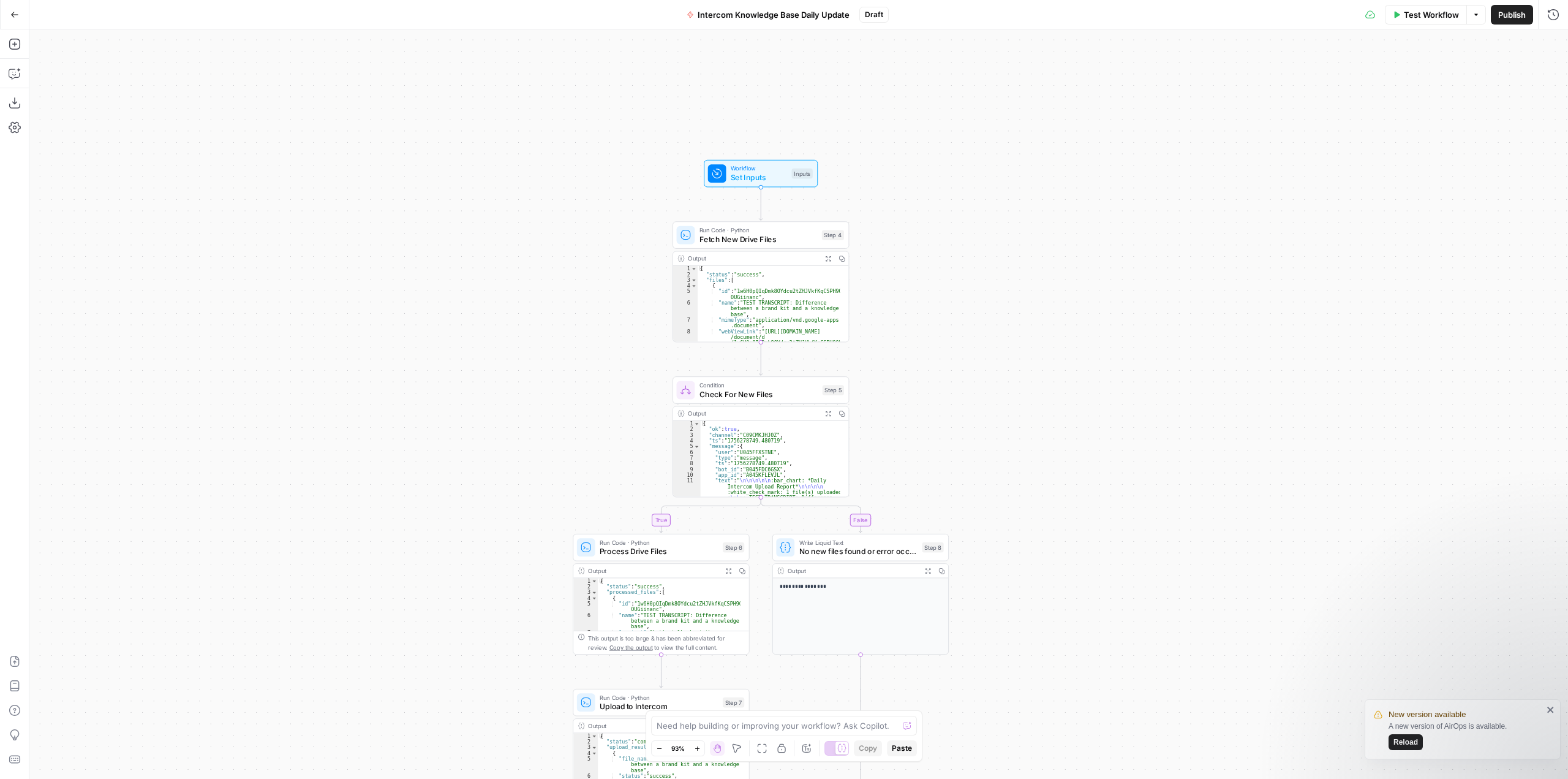
drag, startPoint x: 1032, startPoint y: 356, endPoint x: 1038, endPoint y: 454, distance: 98.2
click at [1038, 454] on div "true false Workflow Set Inputs Inputs Run Code · Python Fetch New Drive Files S…" at bounding box center [798, 404] width 1538 height 750
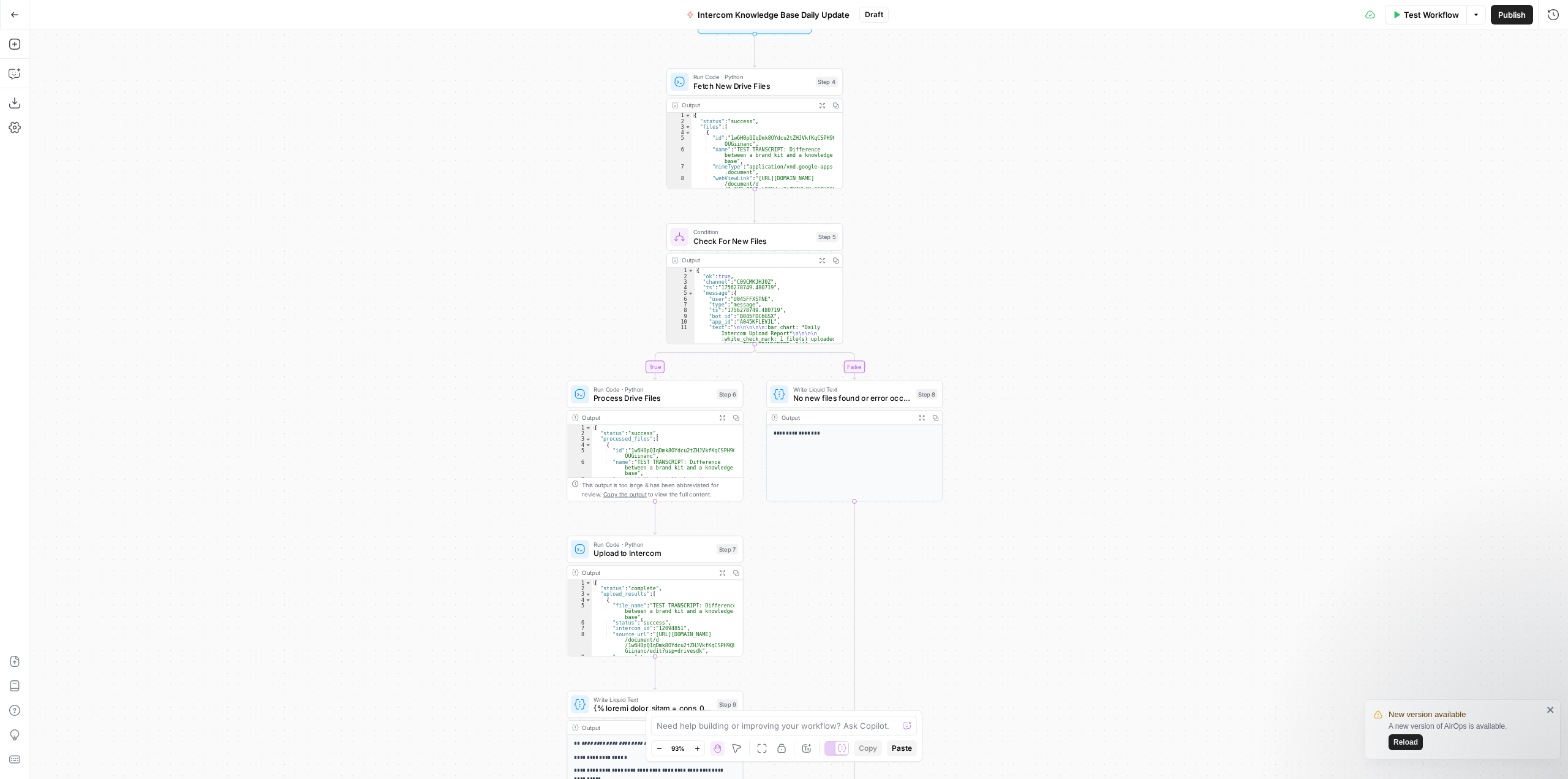
drag, startPoint x: 1088, startPoint y: 598, endPoint x: 1083, endPoint y: 441, distance: 157.1
click at [1083, 441] on div "true false Workflow Set Inputs Inputs Run Code · Python Fetch New Drive Files S…" at bounding box center [798, 404] width 1538 height 750
click at [1552, 712] on icon "close" at bounding box center [1550, 710] width 8 height 10
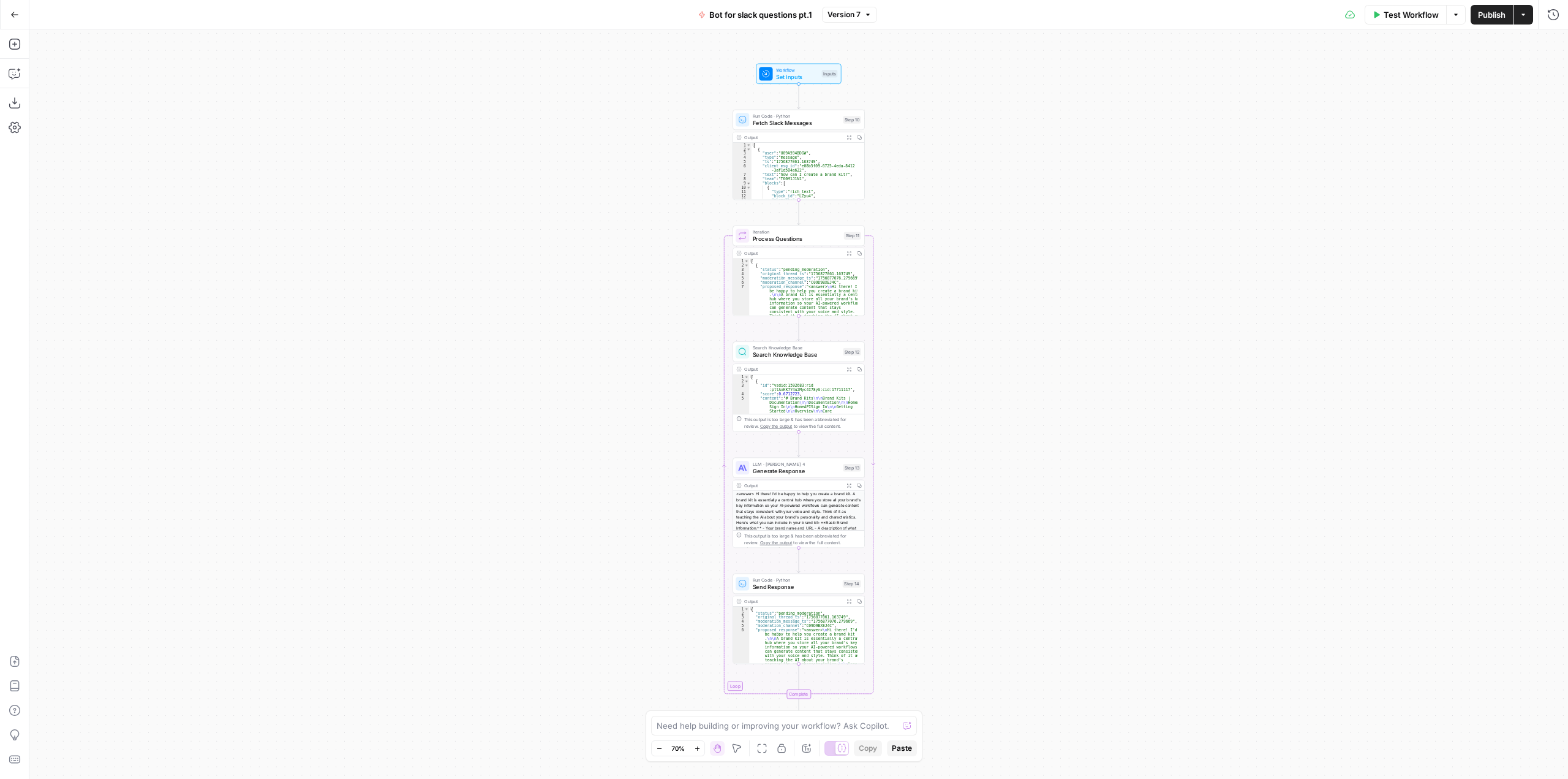
click at [16, 13] on icon "button" at bounding box center [14, 14] width 8 height 8
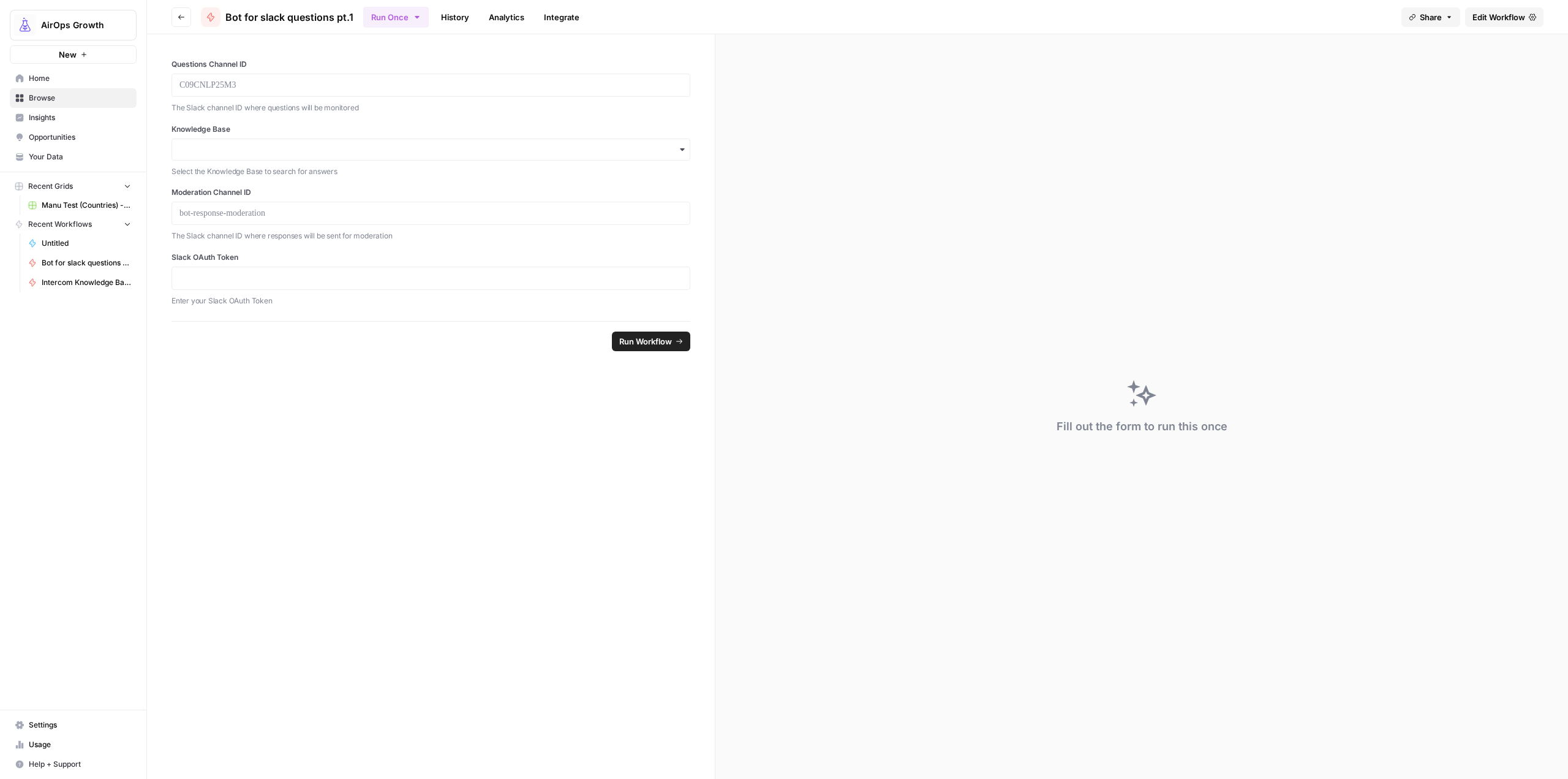
click at [46, 96] on span "Browse" at bounding box center [79, 98] width 102 height 11
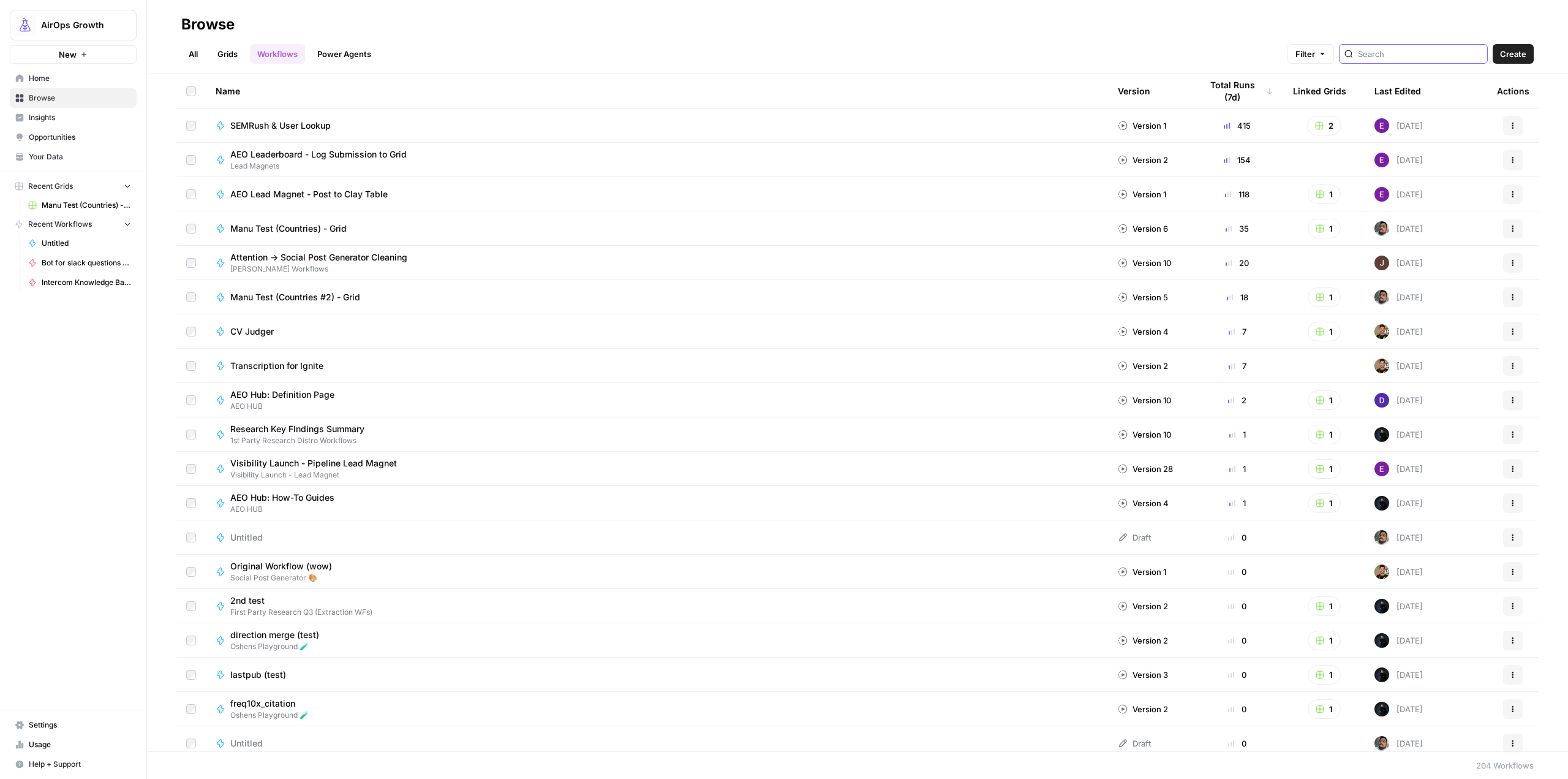
click at [1399, 49] on input "search" at bounding box center [1420, 53] width 124 height 12
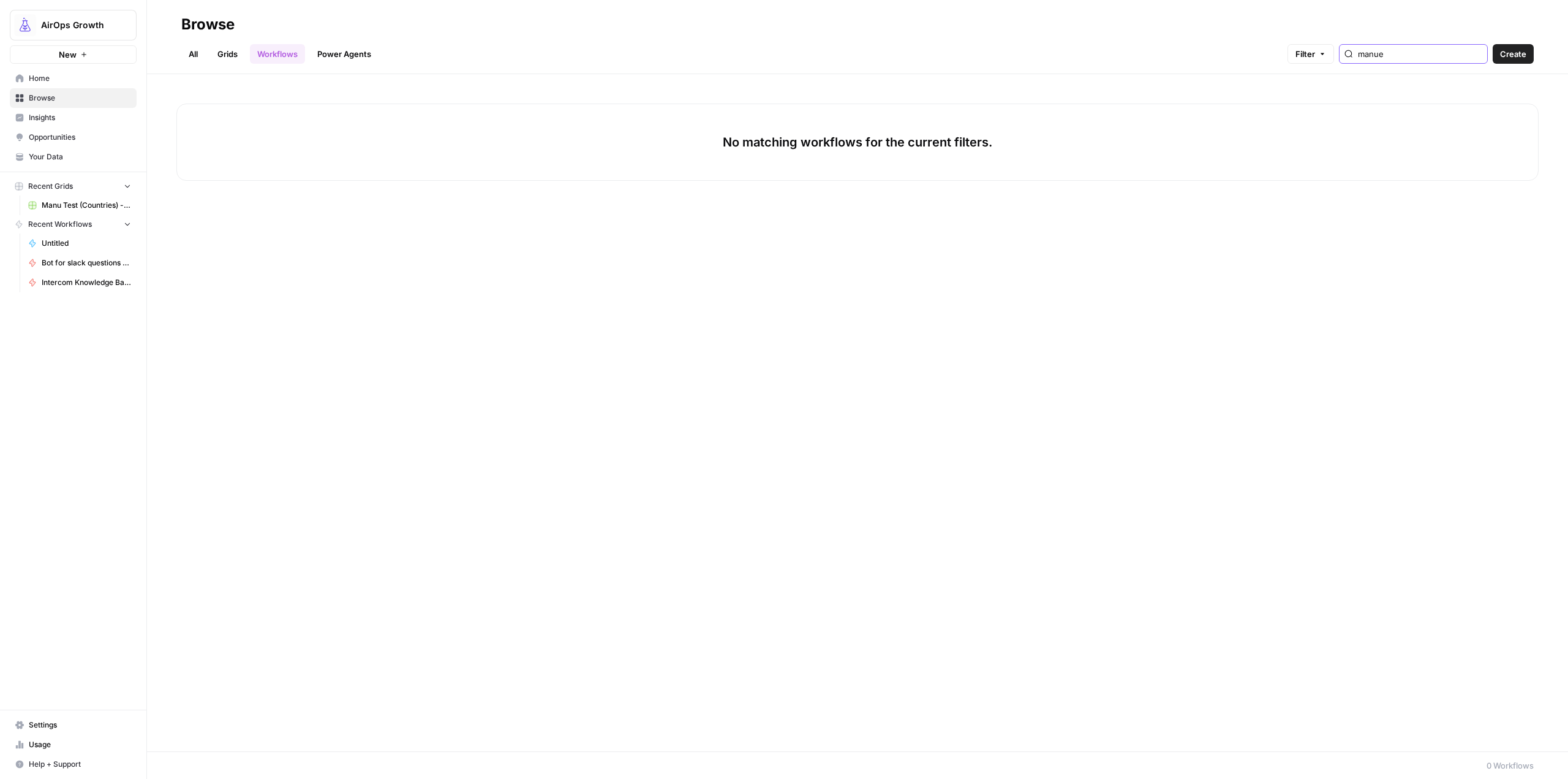
type input "[PERSON_NAME]"
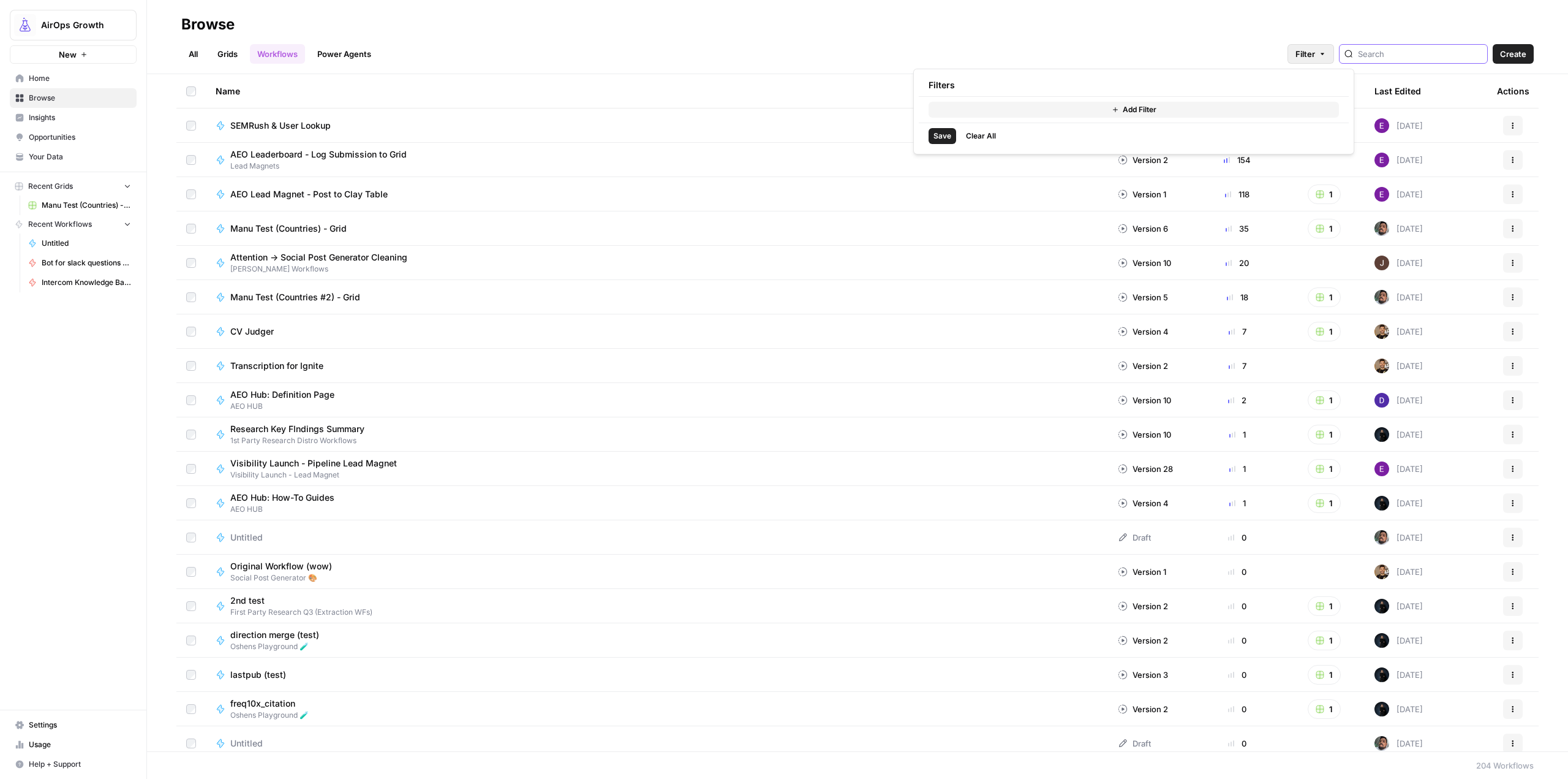
click at [1334, 62] on button "Filter" at bounding box center [1310, 53] width 47 height 19
click at [1095, 109] on button "Add Filter" at bounding box center [1133, 109] width 410 height 16
click at [1025, 113] on input "text" at bounding box center [985, 111] width 103 height 12
click at [1007, 207] on span "Last Edited By" at bounding box center [996, 208] width 88 height 12
type input "Last Edited By"
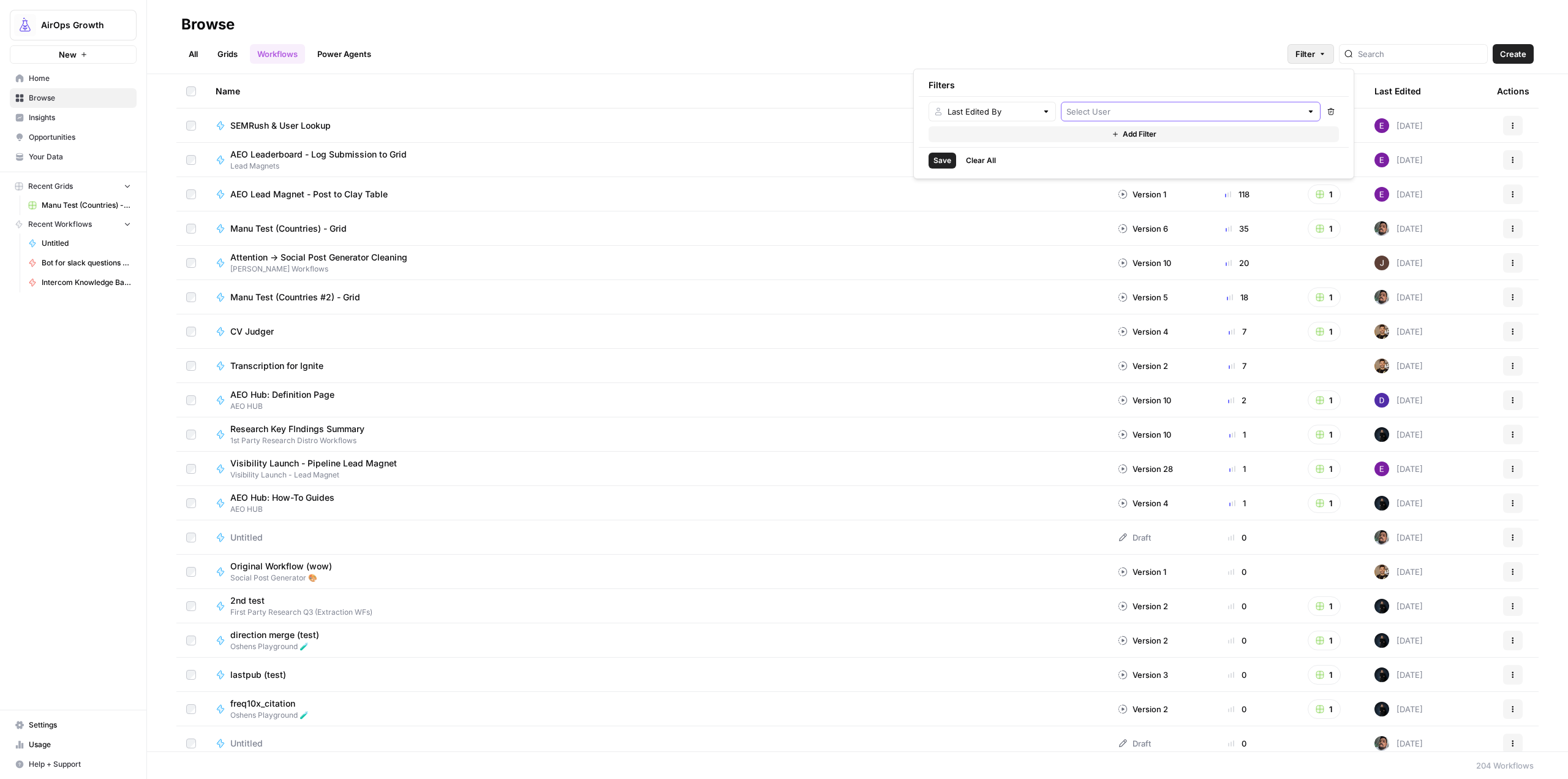
click at [1112, 115] on input "text" at bounding box center [1183, 111] width 235 height 12
click at [1128, 161] on span "[PERSON_NAME]" at bounding box center [1198, 161] width 215 height 12
type input "[PERSON_NAME]"
click at [937, 158] on span "Save" at bounding box center [941, 161] width 17 height 11
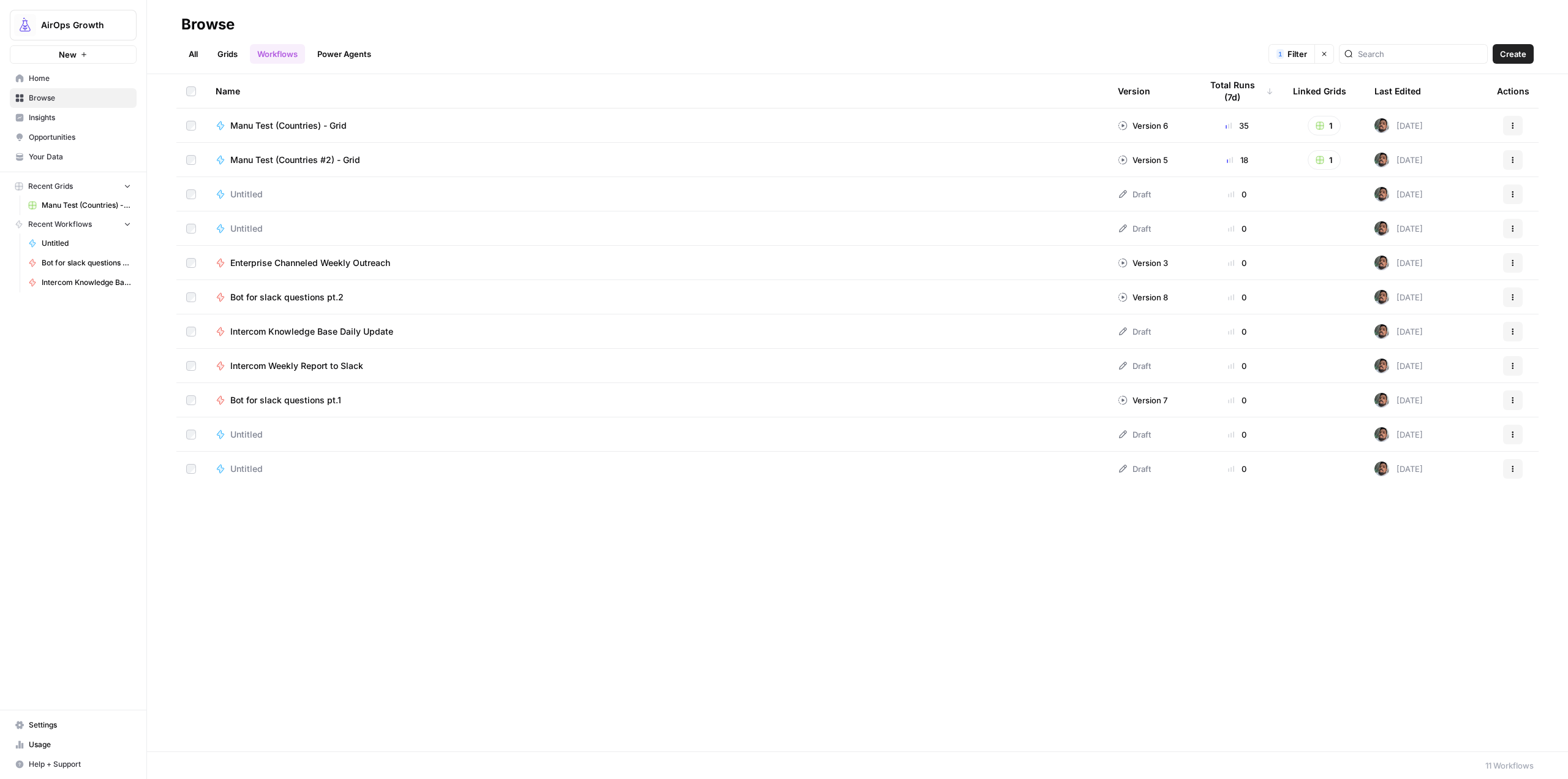
click at [343, 370] on span "Intercom Weekly Report to Slack" at bounding box center [296, 365] width 132 height 12
